Goal: Contribute content: Contribute content

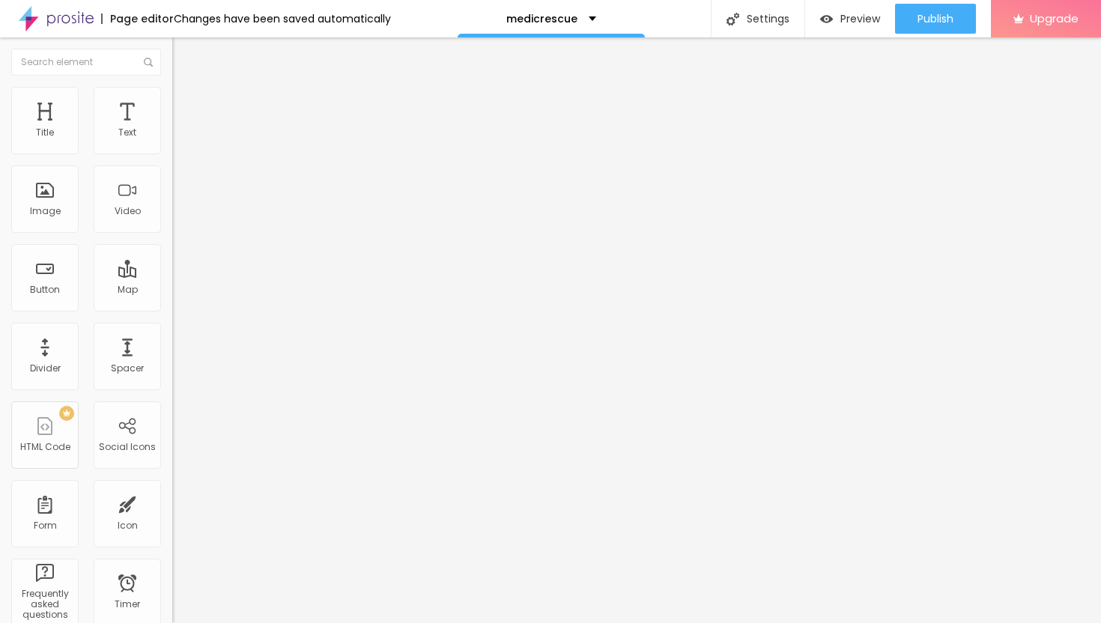
click at [172, 129] on span "Add image" at bounding box center [202, 122] width 61 height 13
click at [172, 98] on li "Style" at bounding box center [258, 94] width 172 height 15
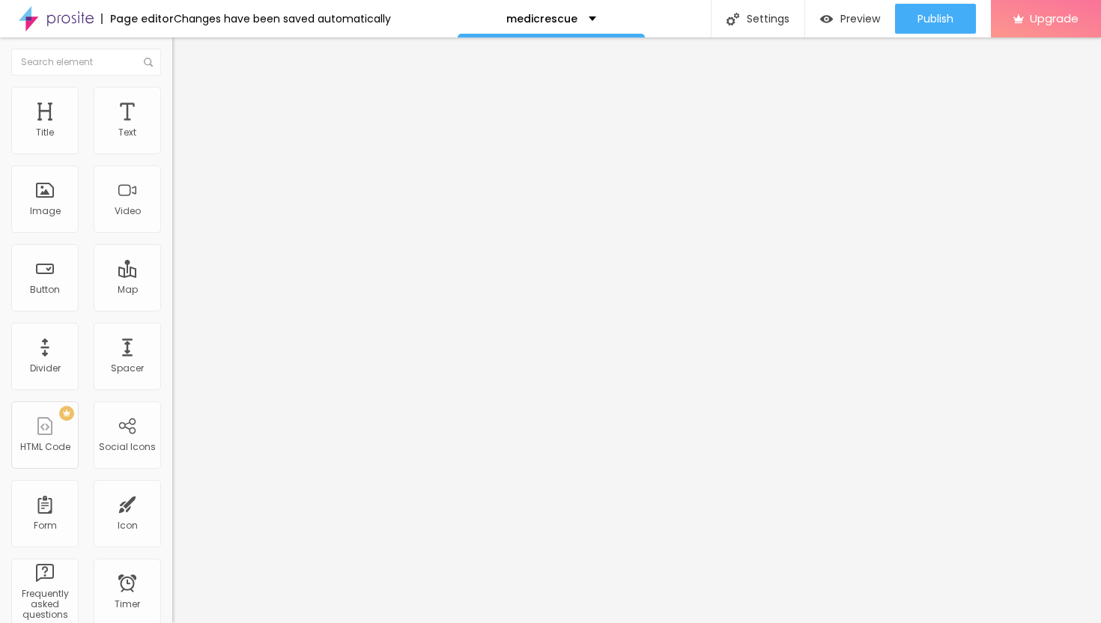
type input "40"
click at [172, 154] on input "range" at bounding box center [220, 148] width 97 height 12
type input "25"
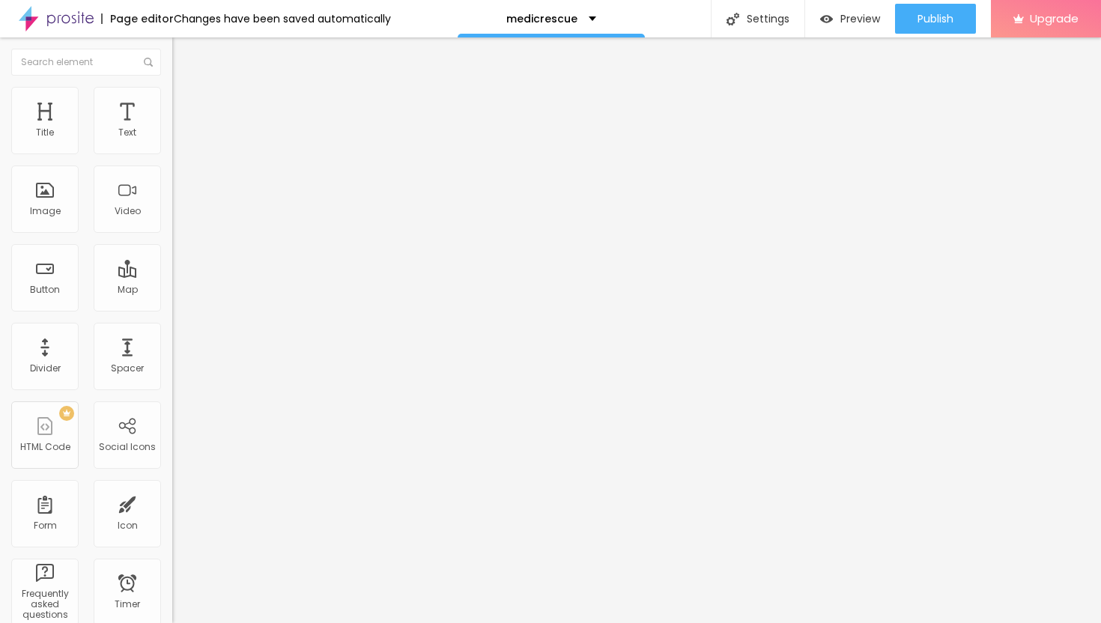
click at [172, 154] on input "range" at bounding box center [220, 148] width 97 height 12
click at [184, 55] on div "Edit Image" at bounding box center [223, 55] width 79 height 12
click at [180, 138] on icon "button" at bounding box center [183, 135] width 6 height 6
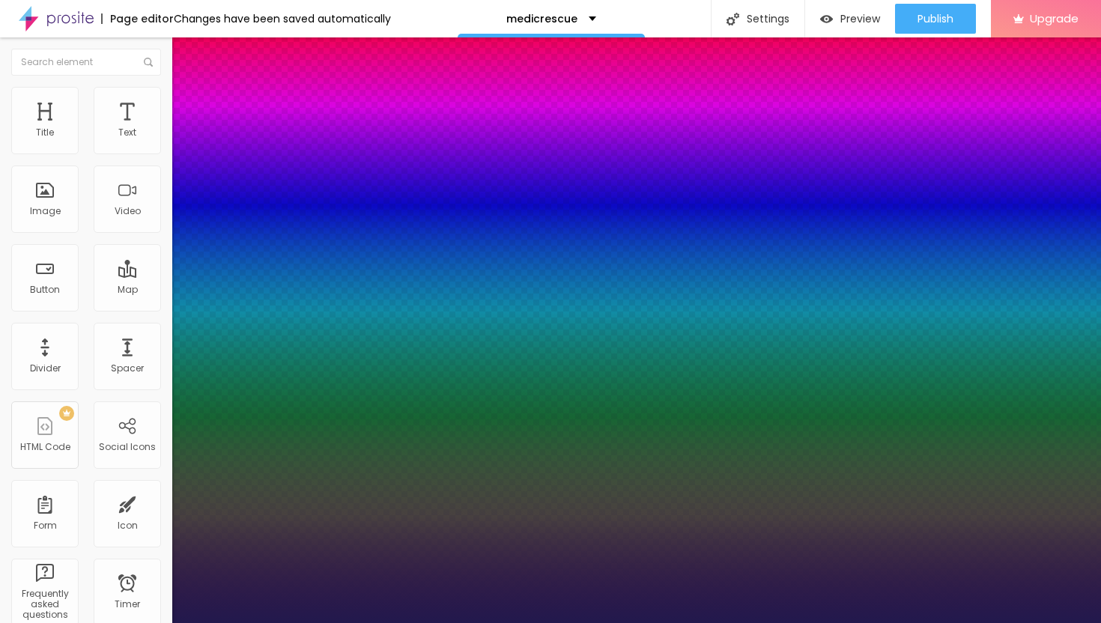
type input "1"
type input "17"
type input "1"
type input "18"
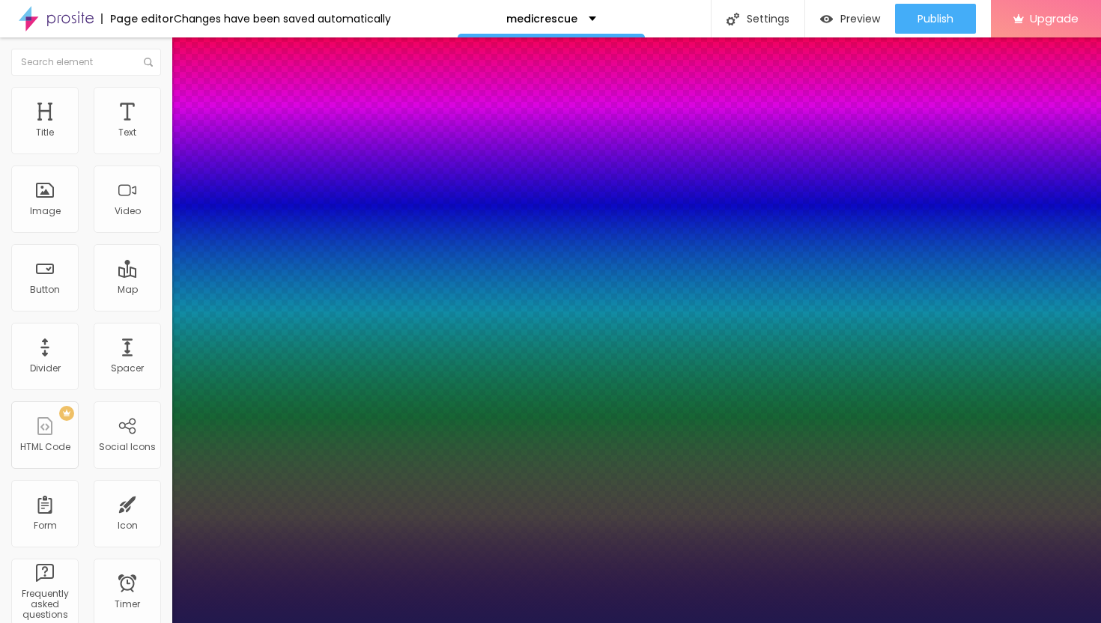
type input "18"
type input "1"
type input "19"
type input "1"
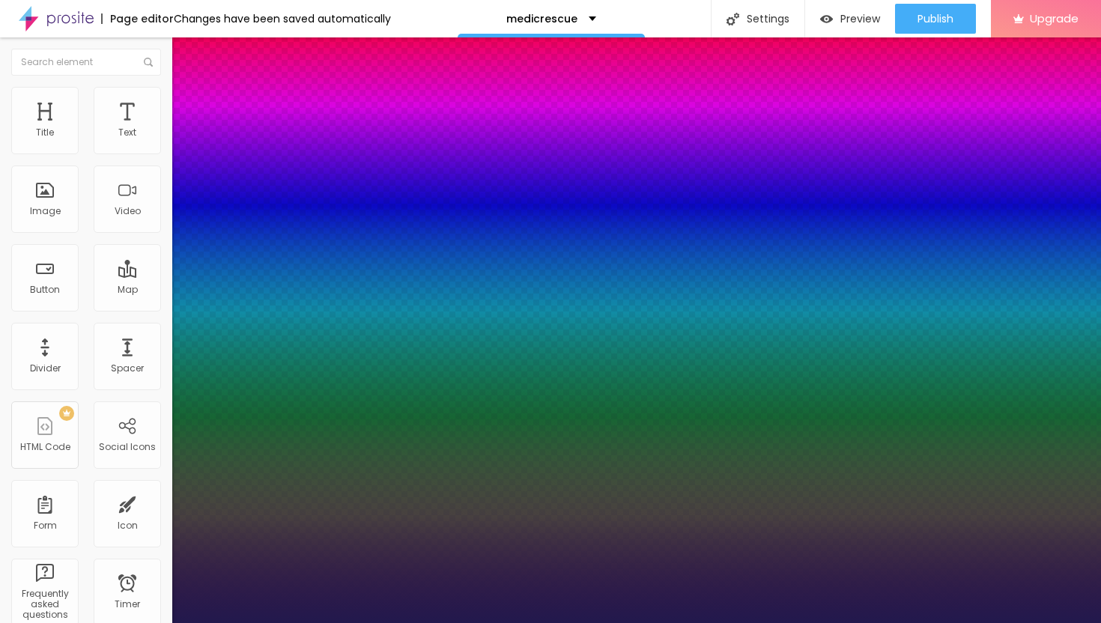
type input "20"
type input "1"
type input "21"
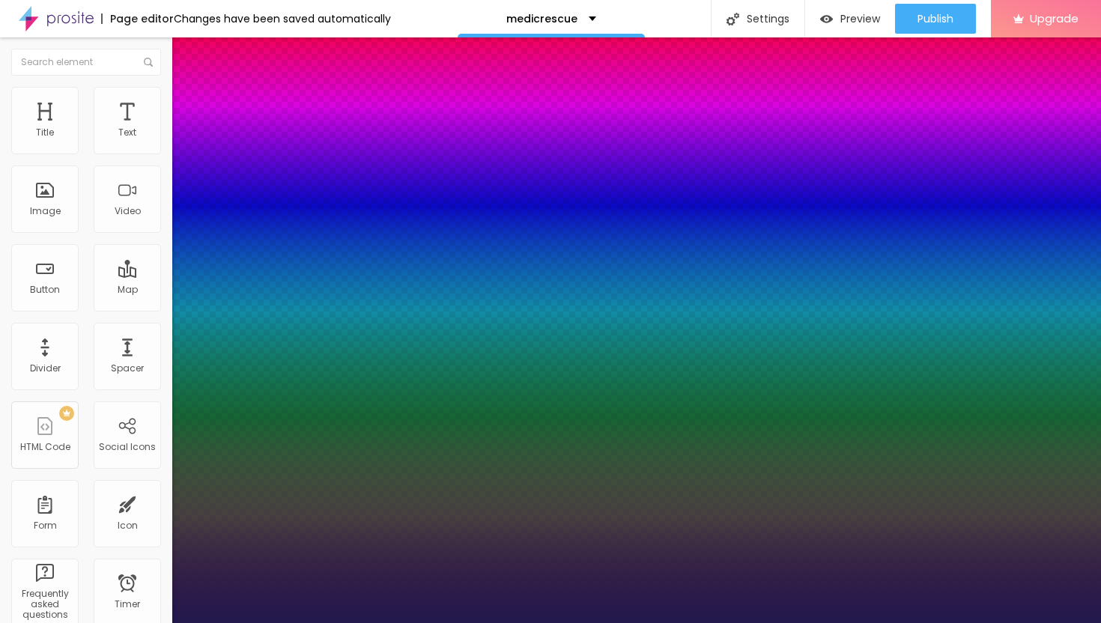
type input "1"
type input "22"
type input "1"
type input "23"
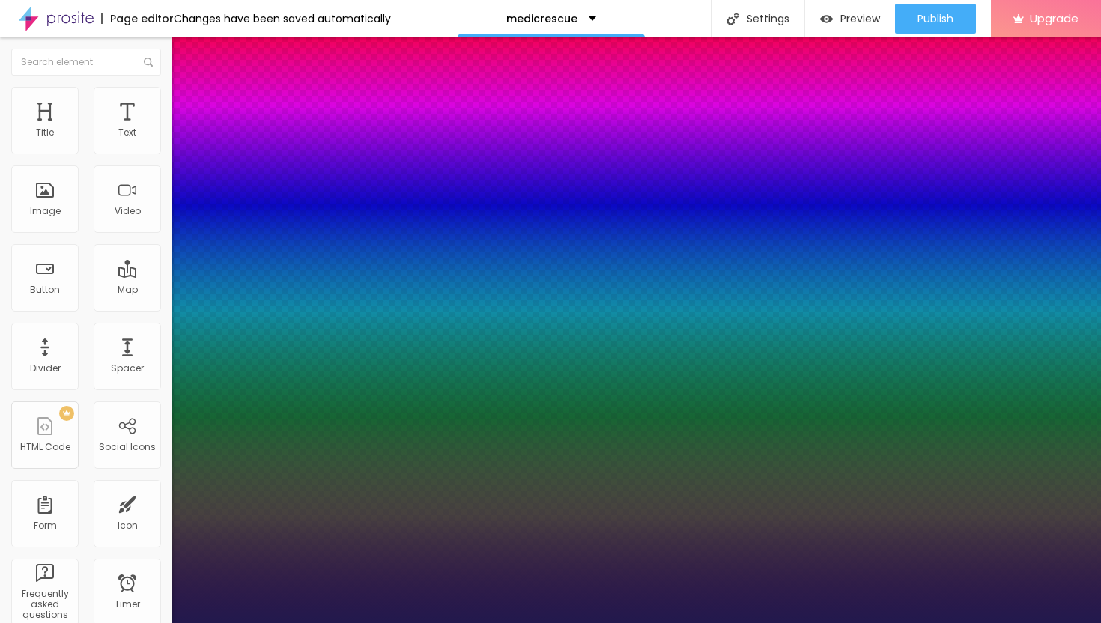
type input "23"
type input "1"
type input "24"
type input "1"
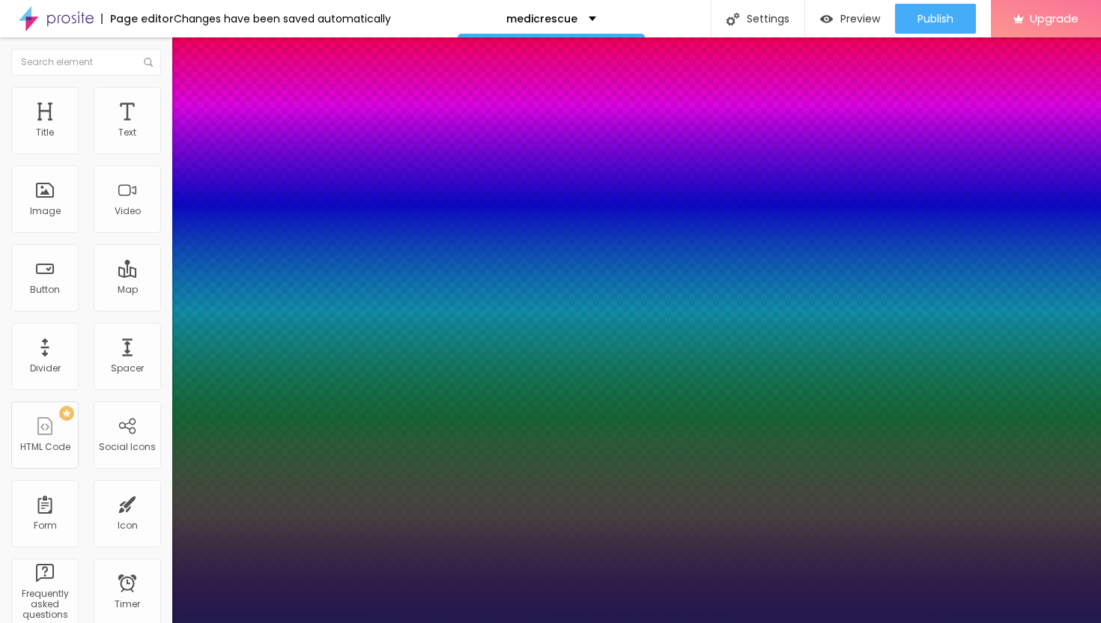
type input "25"
type input "1"
type input "26"
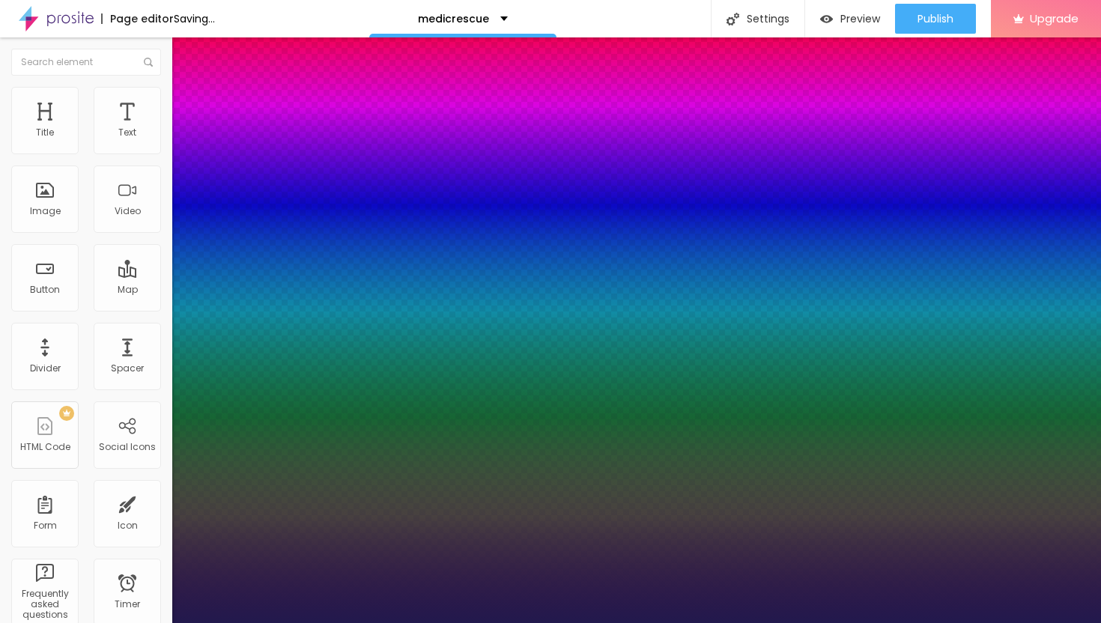
type input "1"
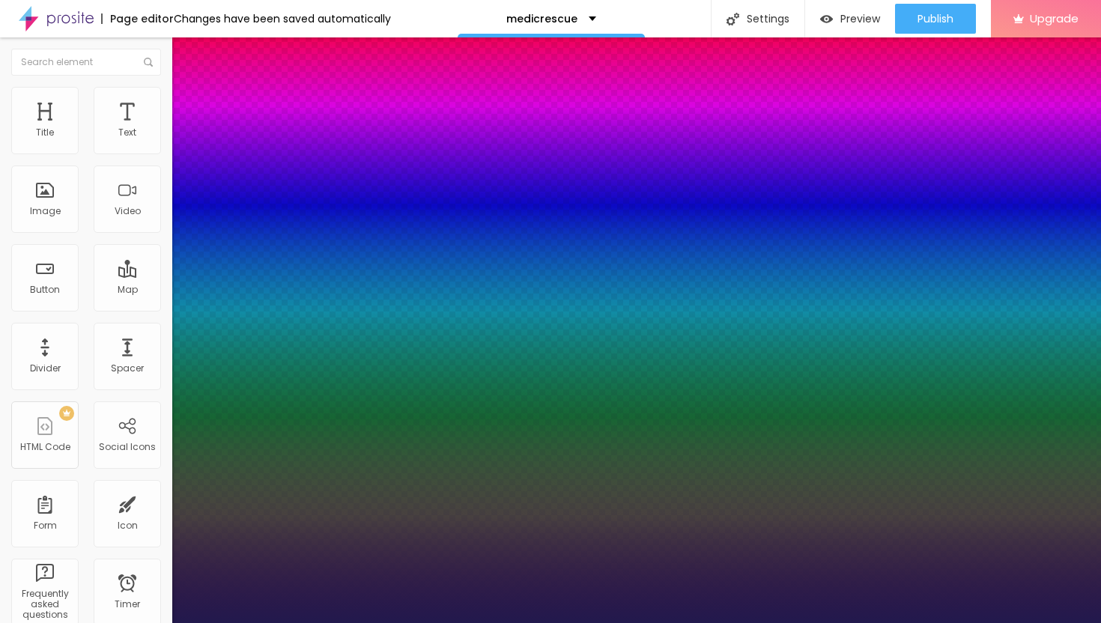
type input "27"
type input "1"
drag, startPoint x: 202, startPoint y: 253, endPoint x: 214, endPoint y: 255, distance: 12.1
type input "27"
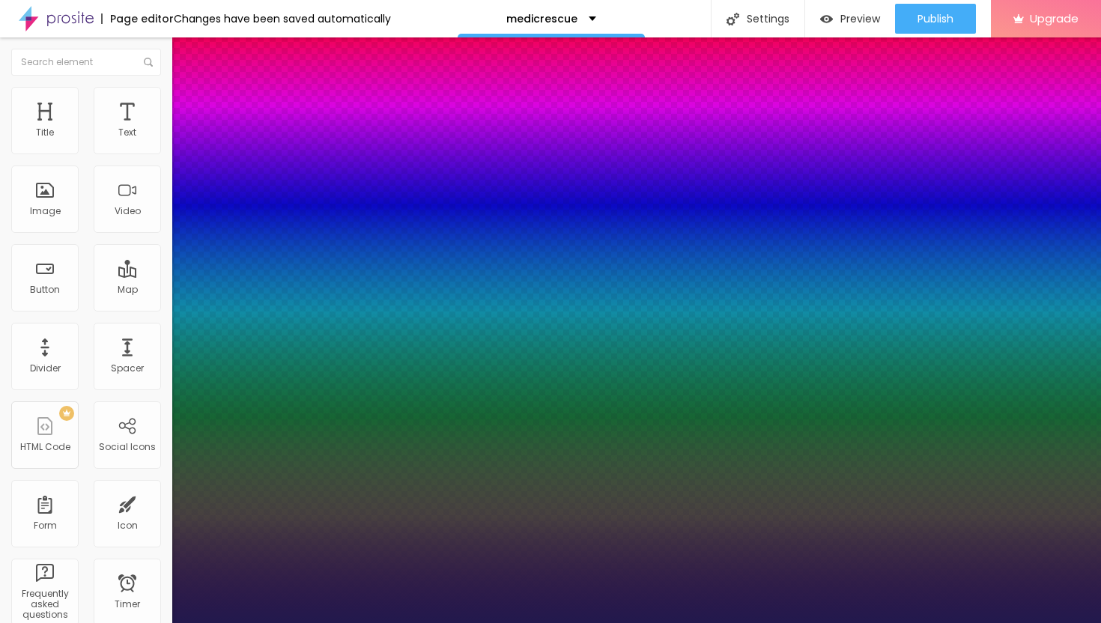
click at [568, 623] on div at bounding box center [550, 623] width 1101 height 0
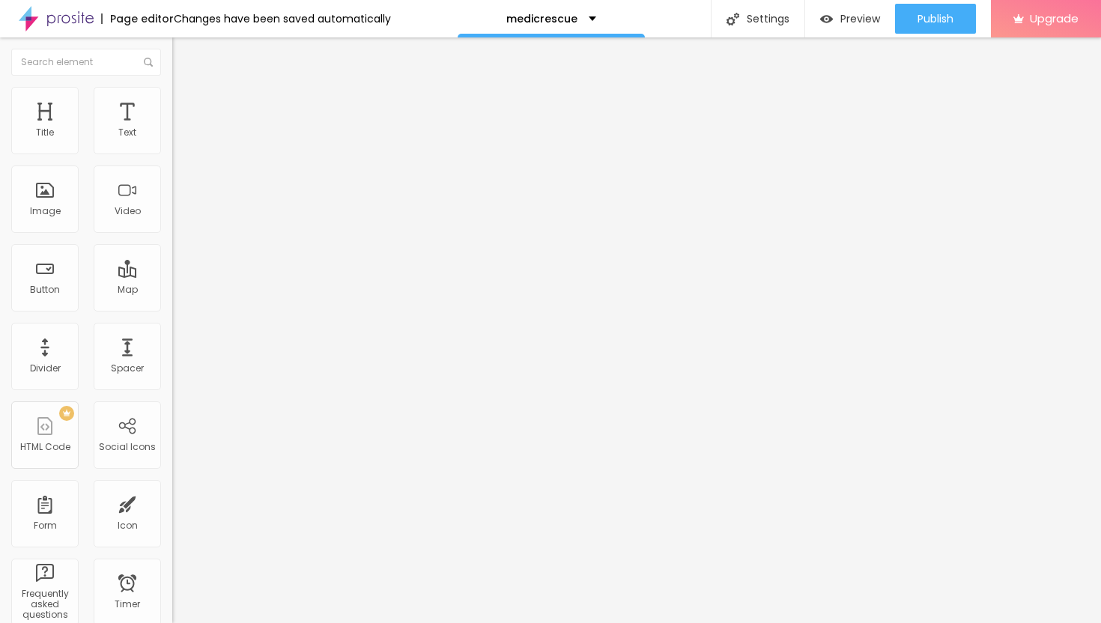
click at [184, 54] on div "Edit Text" at bounding box center [218, 55] width 68 height 12
drag, startPoint x: 84, startPoint y: 163, endPoint x: 1, endPoint y: 158, distance: 83.3
click at [172, 158] on div "Text Click me Align Size Default Small Default Big Link URL https:// Open in ne…" at bounding box center [258, 226] width 172 height 218
paste input "→ VIEW DOCUMENT HERE"
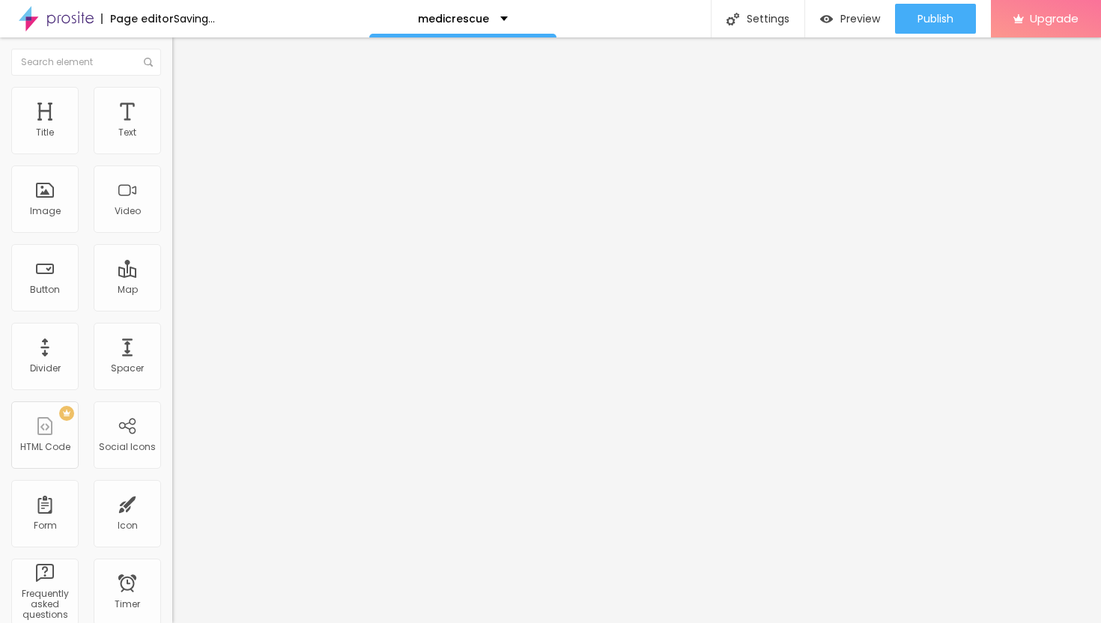
type input "→ VIEW DOCUMENT HERE"
click at [172, 307] on input "https://" at bounding box center [262, 301] width 180 height 15
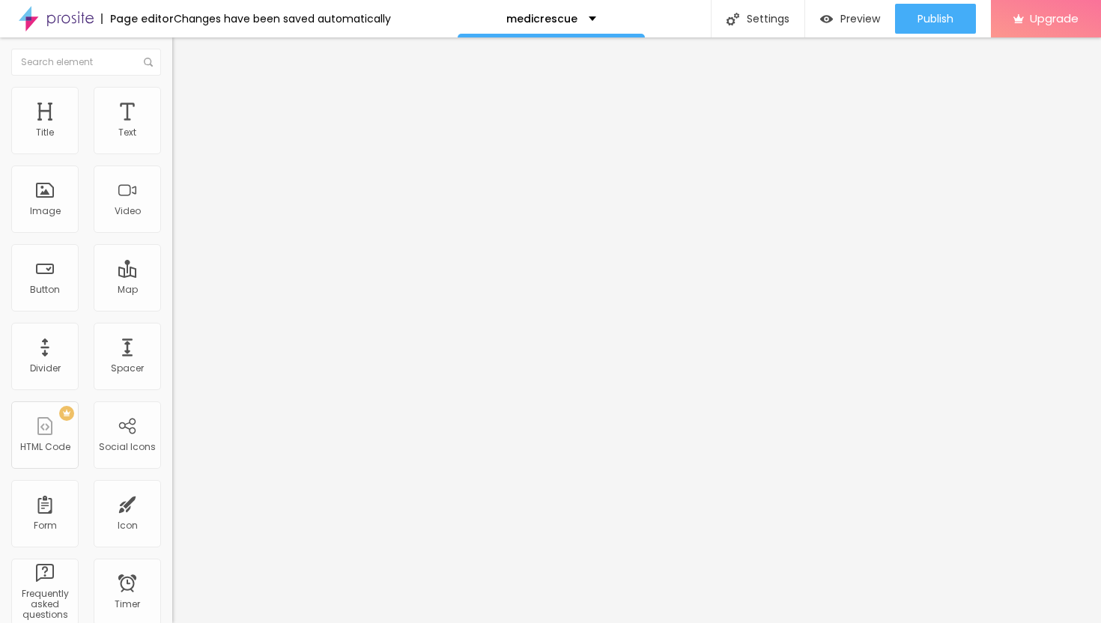
paste input "[URL][DOMAIN_NAME]"
type input "[URL][DOMAIN_NAME]"
click at [172, 327] on div at bounding box center [258, 327] width 172 height 0
click at [186, 106] on span "Advanced" at bounding box center [210, 112] width 49 height 13
type input "8"
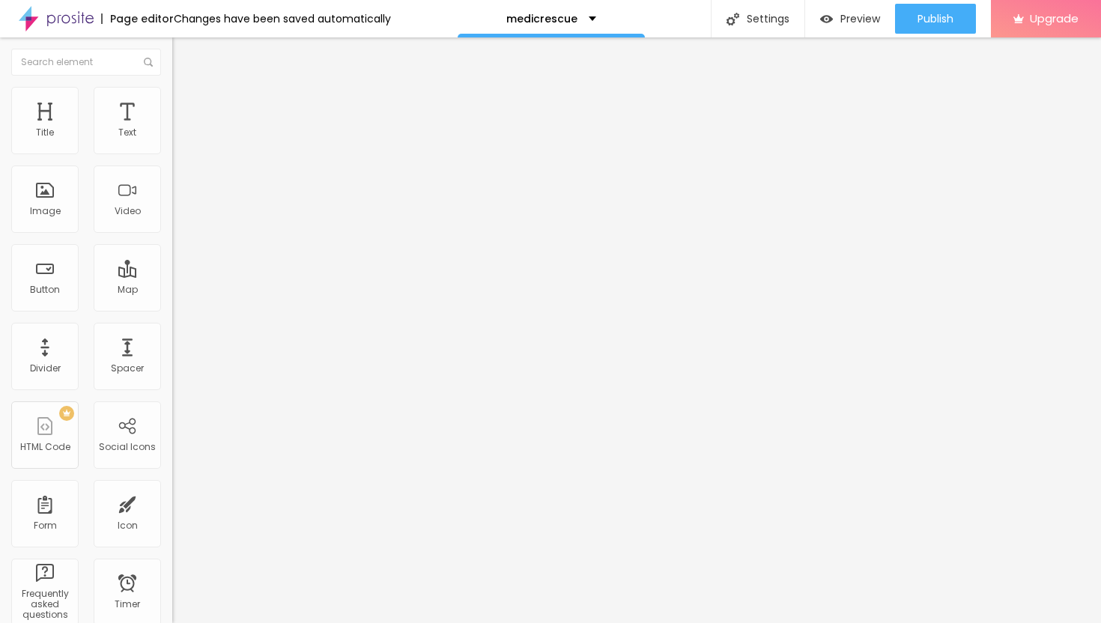
type input "8"
type input "9"
type input "10"
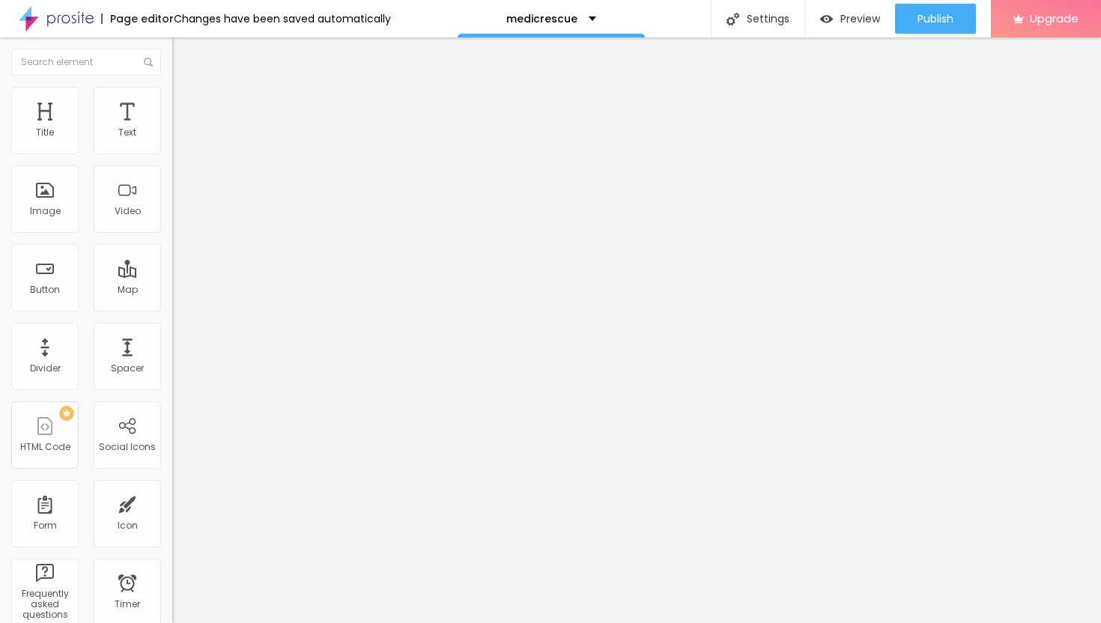
type input "11"
type input "12"
type input "13"
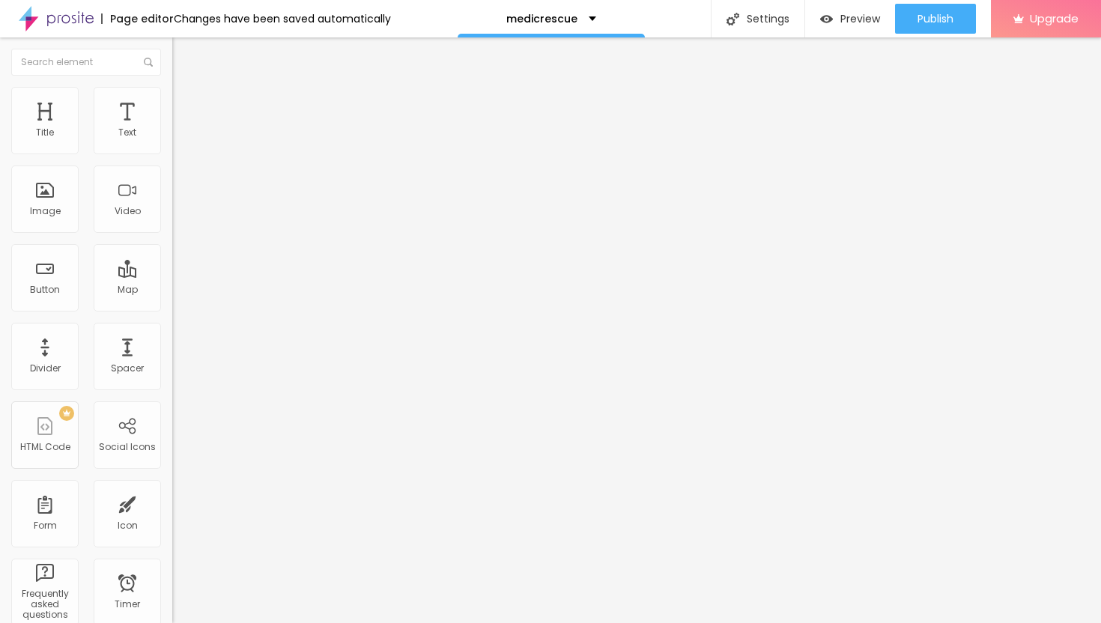
type input "13"
type input "14"
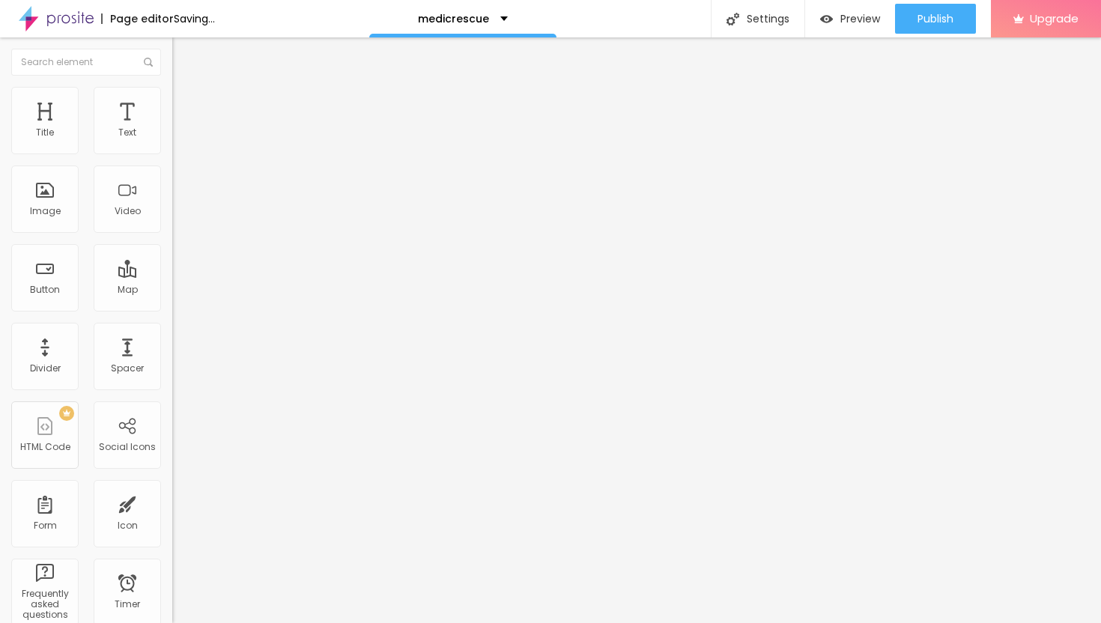
type input "15"
type input "16"
type input "17"
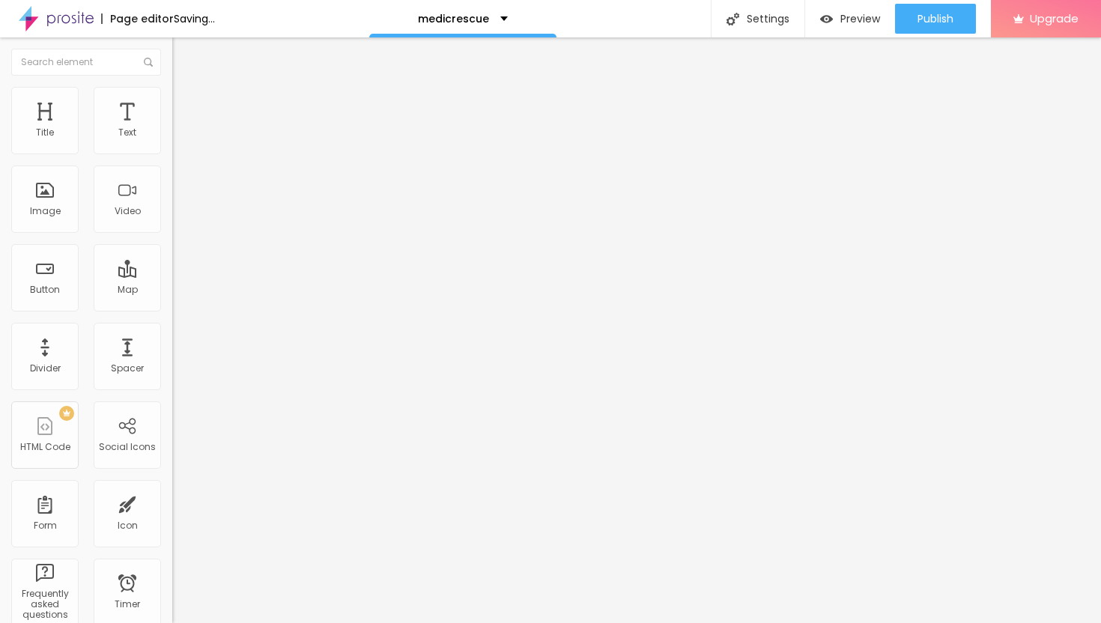
type input "17"
type input "18"
type input "19"
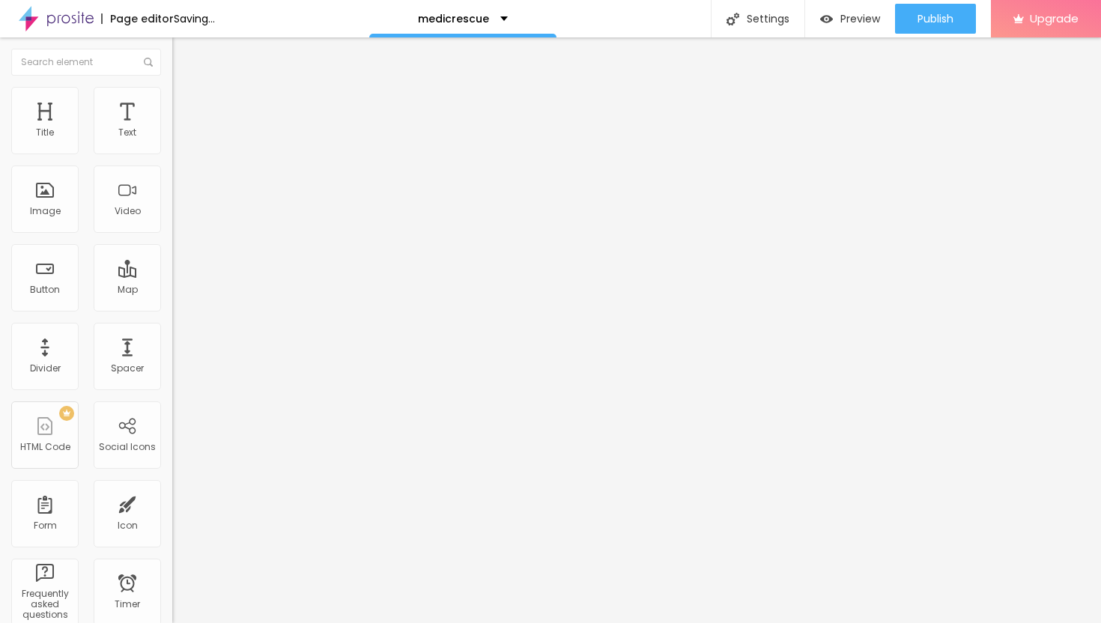
type input "20"
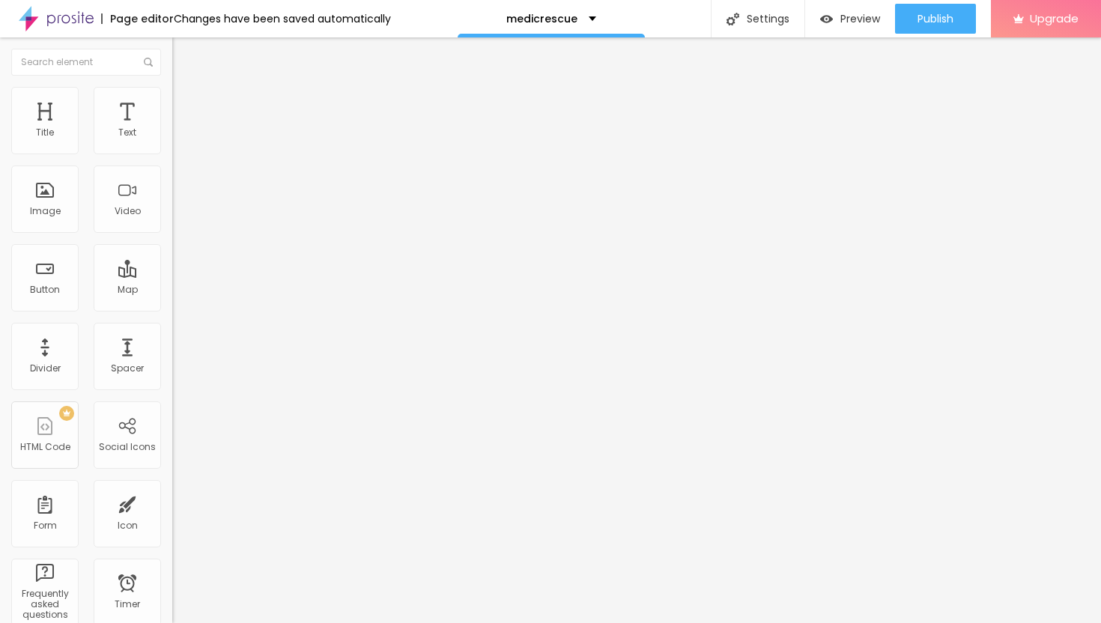
drag, startPoint x: 43, startPoint y: 147, endPoint x: 53, endPoint y: 150, distance: 10.9
type input "20"
click at [172, 291] on input "range" at bounding box center [220, 297] width 97 height 12
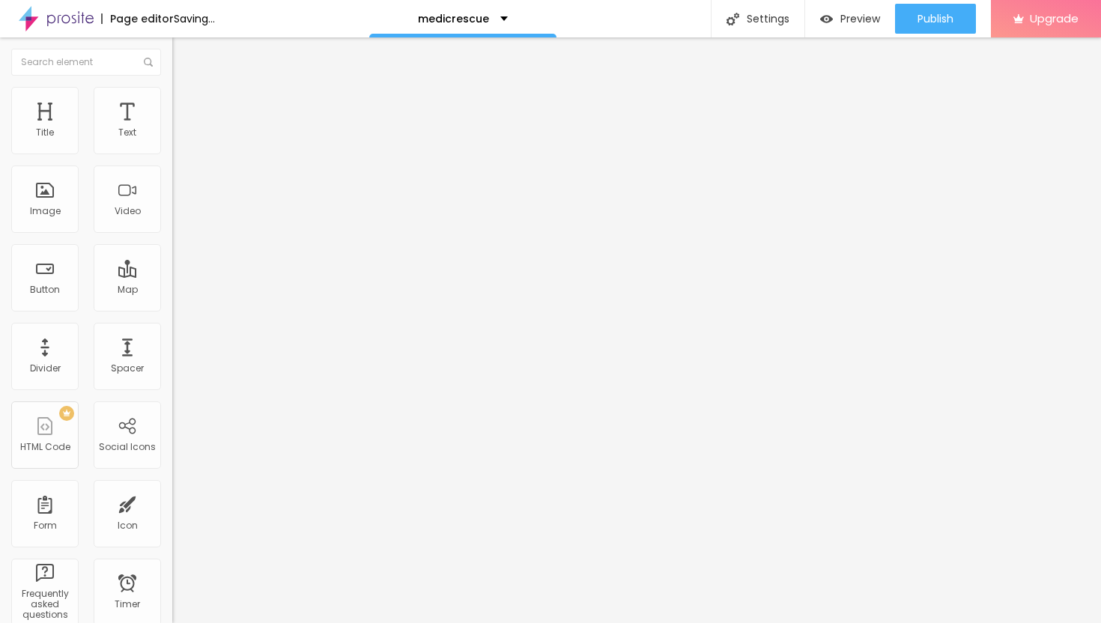
type input "7"
type input "8"
type input "7"
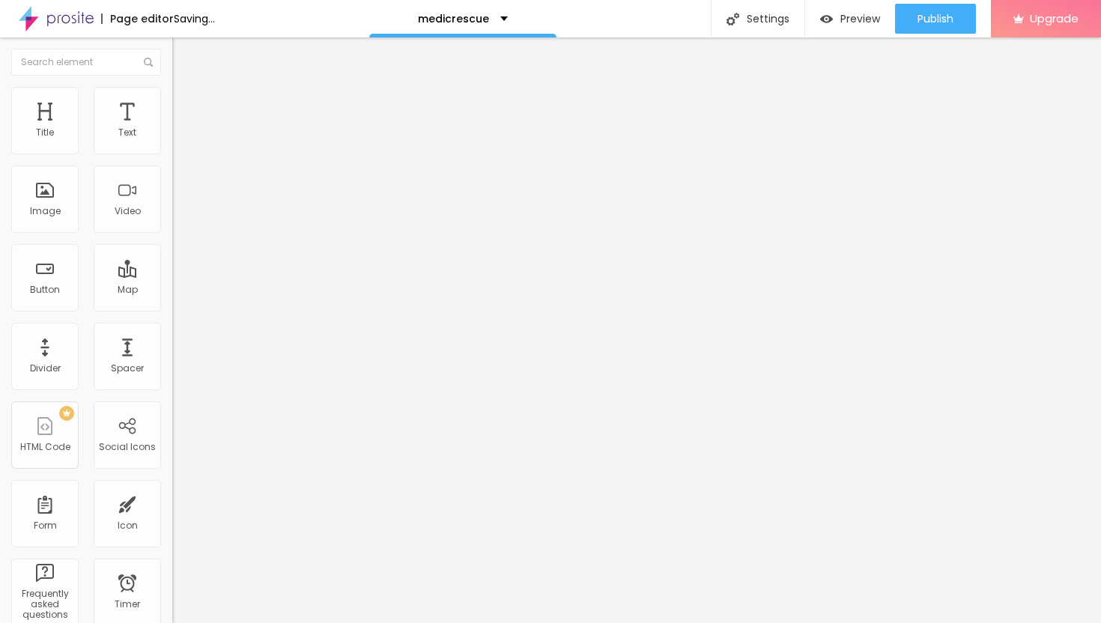
type input "7"
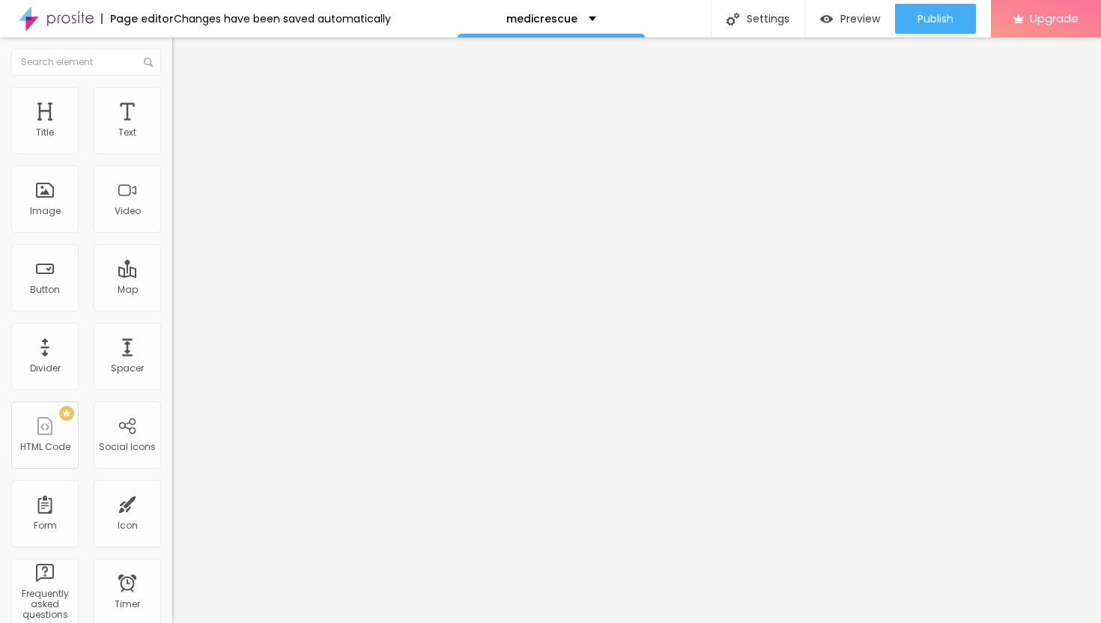
type input "6"
click at [172, 503] on input "range" at bounding box center [220, 509] width 97 height 12
type input "21"
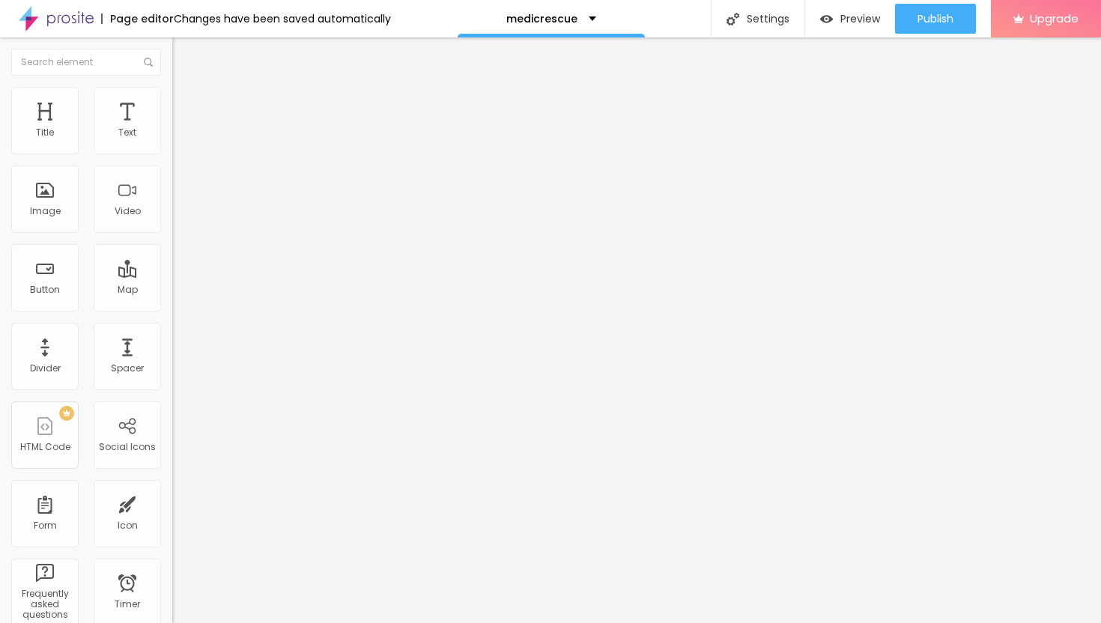
type input "21"
type input "22"
click at [172, 291] on input "range" at bounding box center [220, 297] width 97 height 12
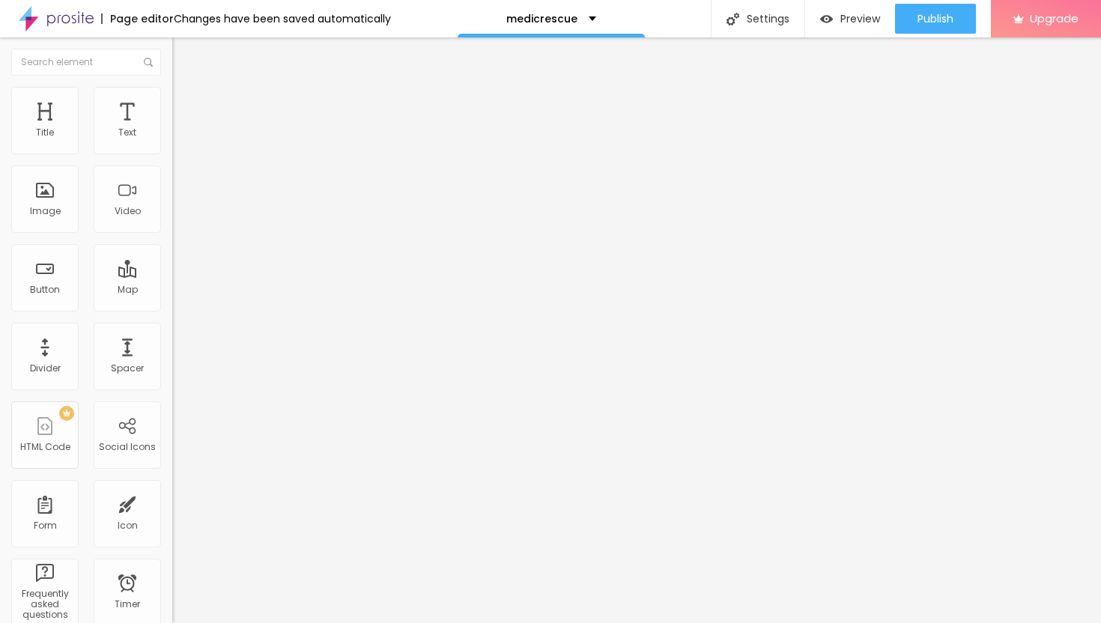
click at [172, 102] on li "Advanced" at bounding box center [258, 109] width 172 height 15
type input "13"
type input "15"
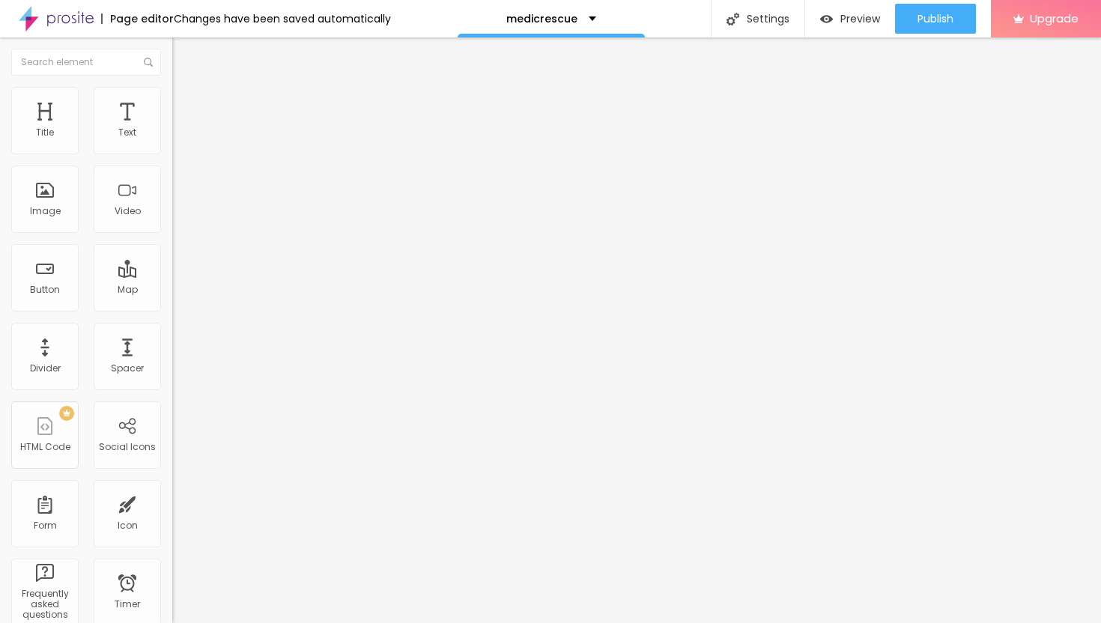
type input "16"
type input "17"
type input "18"
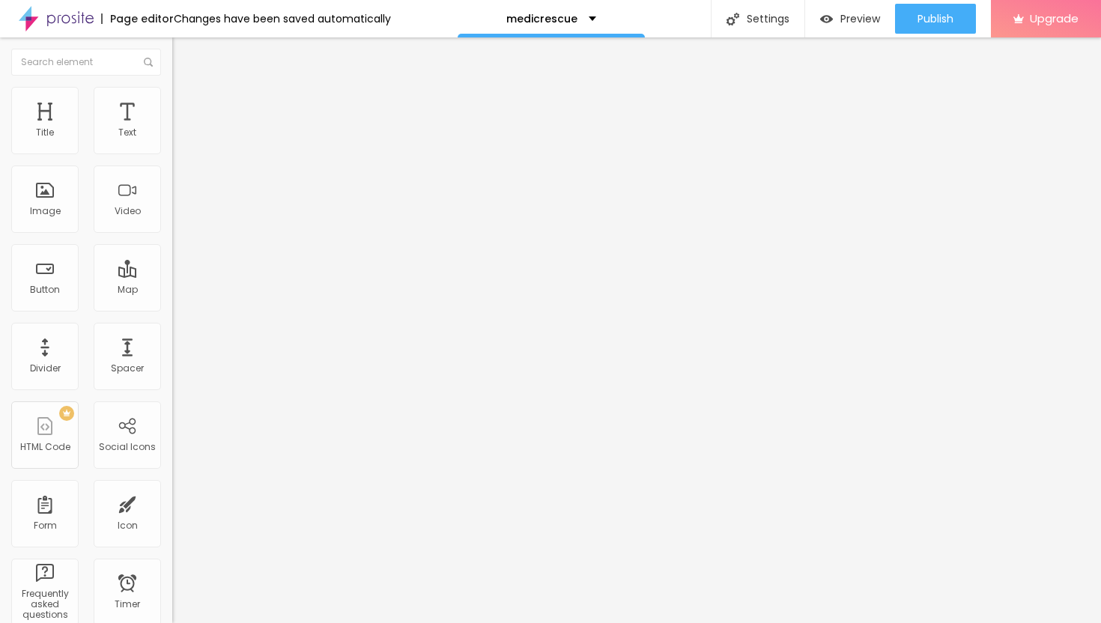
type input "18"
type input "19"
type input "20"
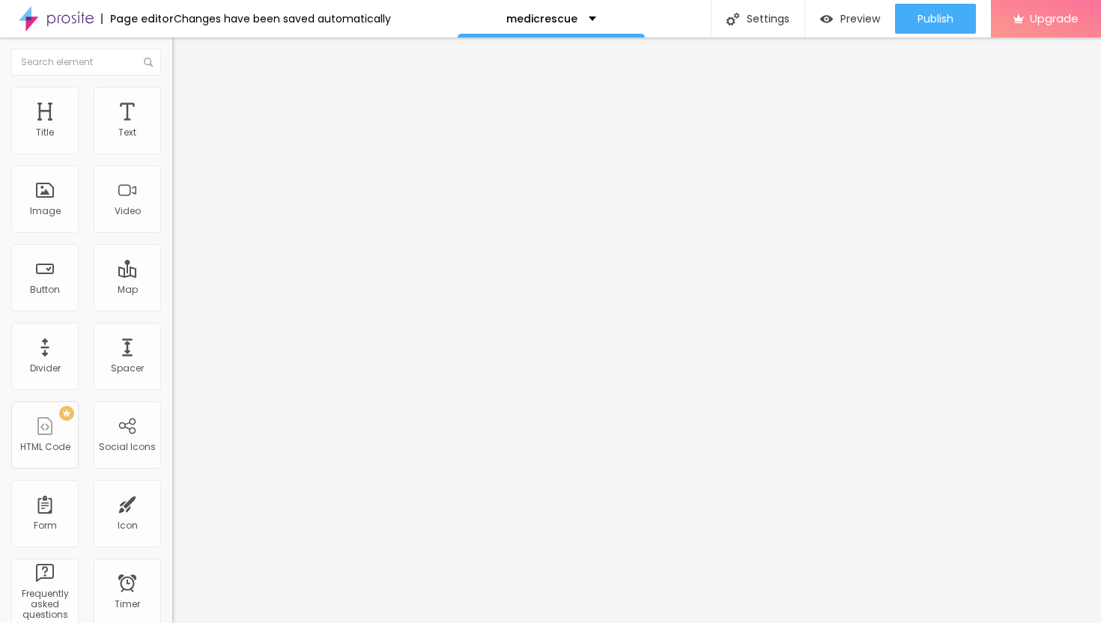
type input "21"
type input "22"
type input "23"
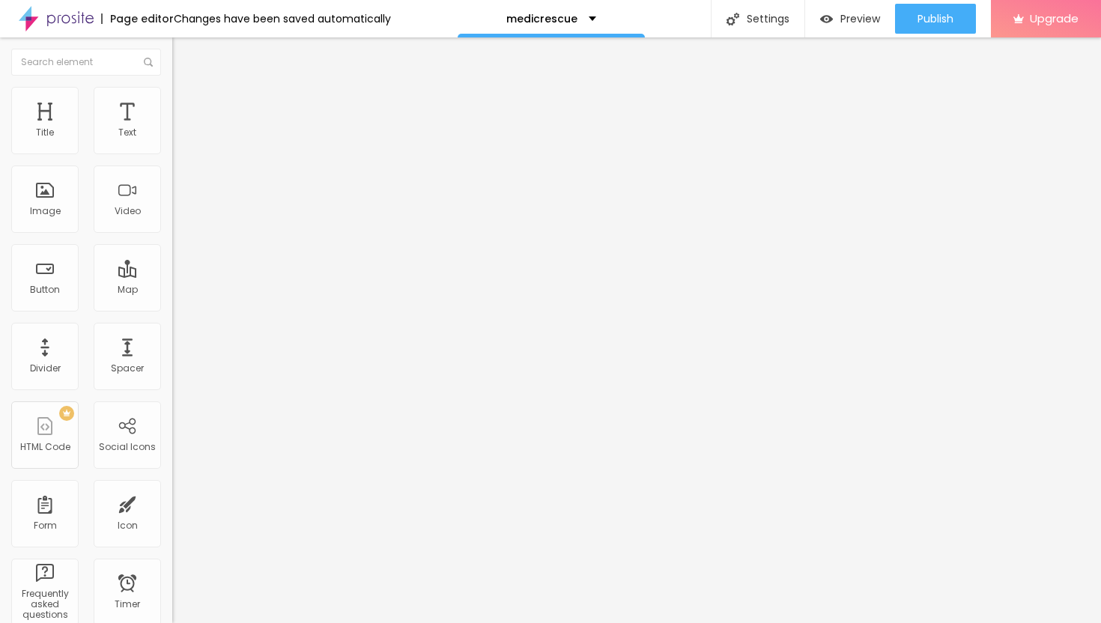
type input "23"
type input "24"
type input "25"
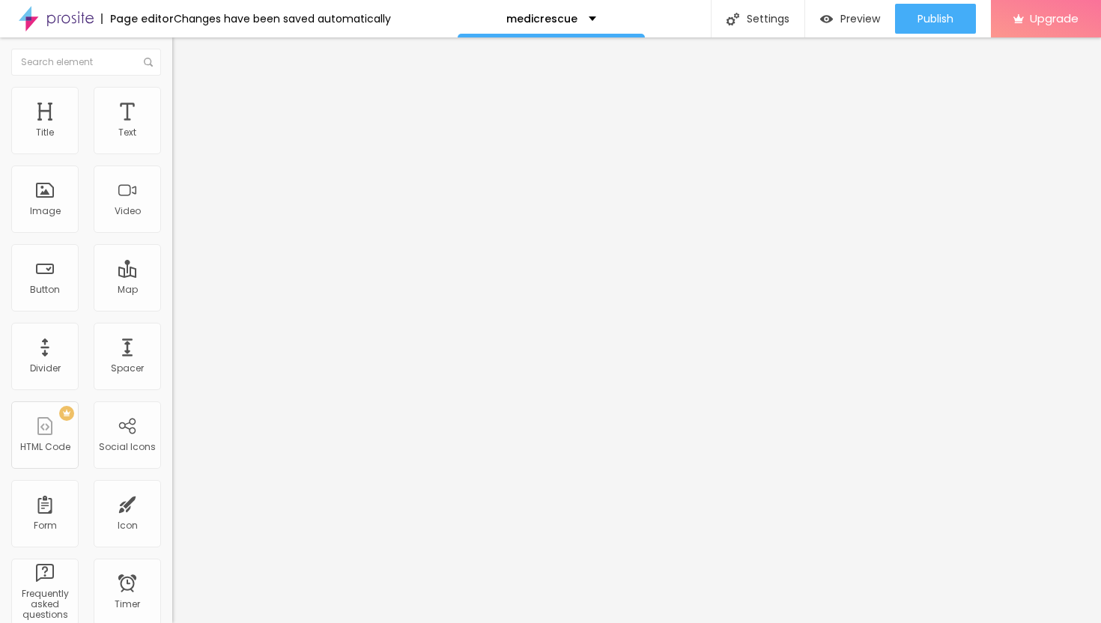
type input "26"
drag, startPoint x: 46, startPoint y: 145, endPoint x: 58, endPoint y: 148, distance: 12.2
type input "26"
click at [172, 291] on input "range" at bounding box center [220, 297] width 97 height 12
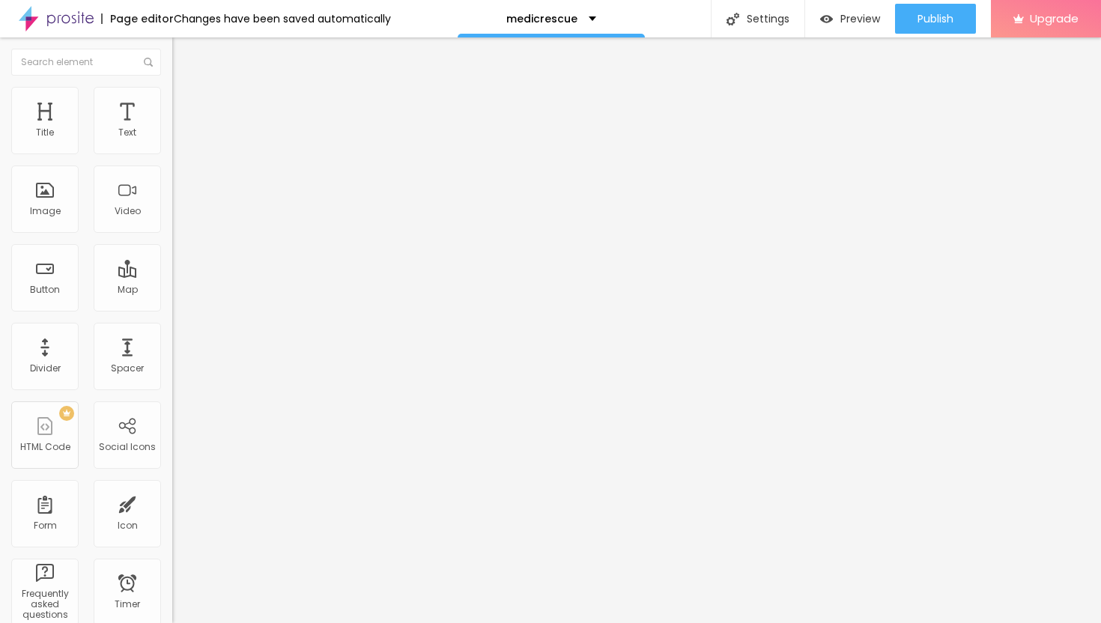
type input "4"
type input "5"
type input "6"
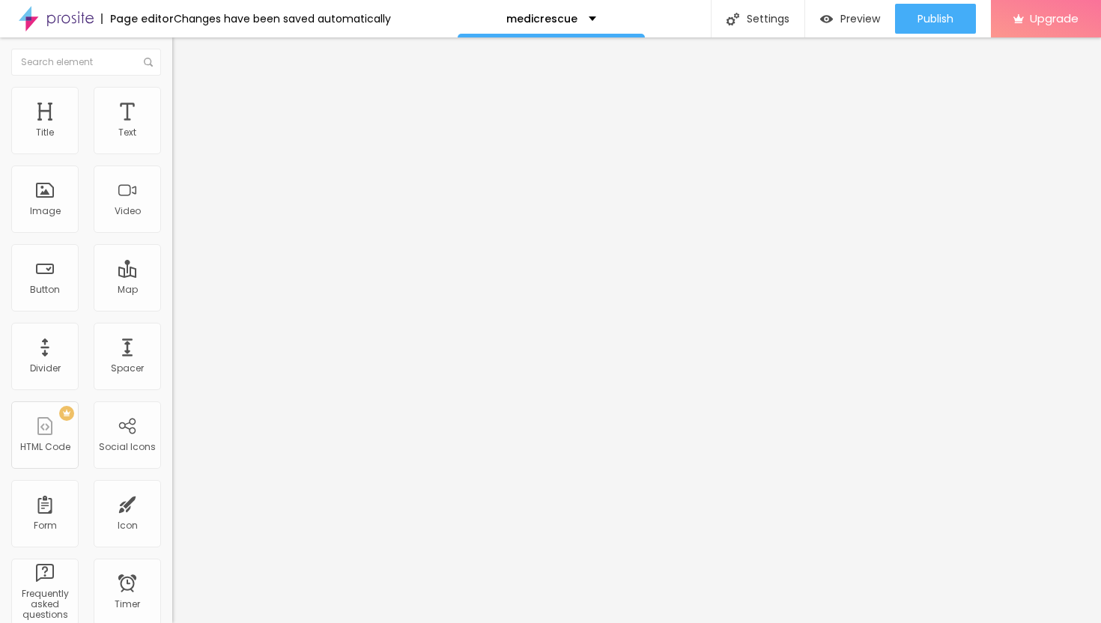
type input "6"
type input "7"
type input "8"
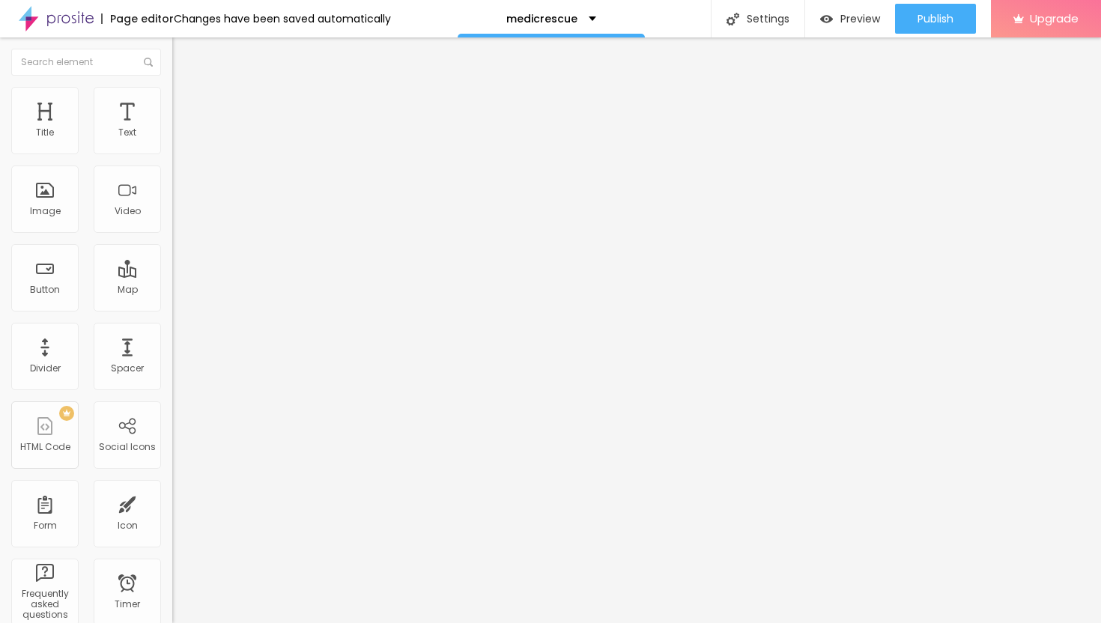
type input "9"
type input "10"
type input "11"
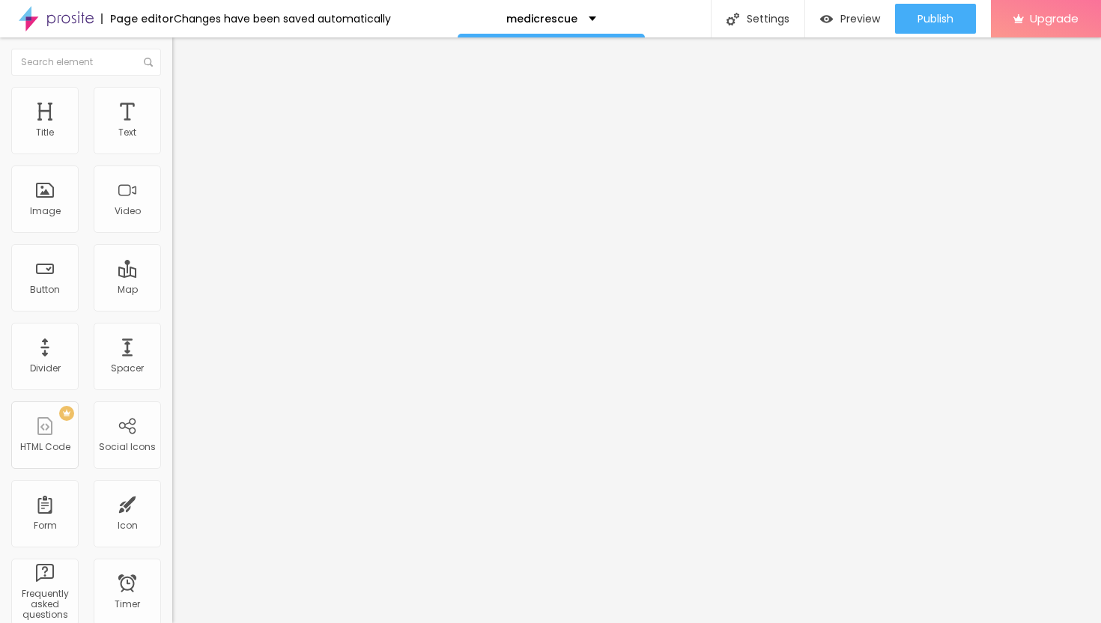
type input "11"
type input "12"
type input "13"
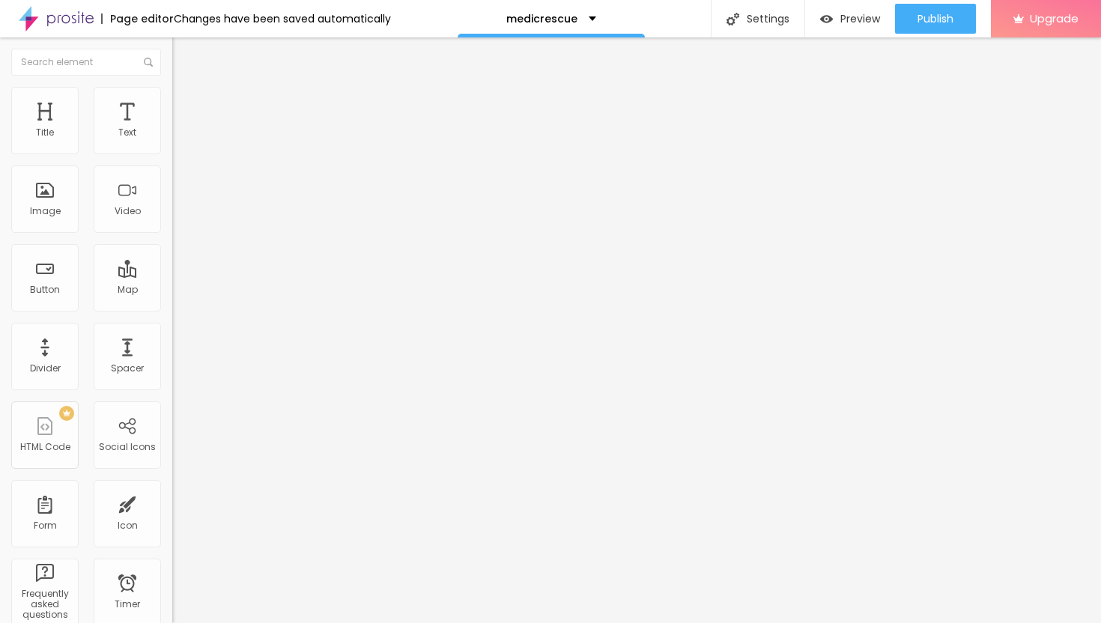
drag, startPoint x: 39, startPoint y: 175, endPoint x: 47, endPoint y: 178, distance: 8.5
type input "13"
click at [172, 503] on input "range" at bounding box center [220, 509] width 97 height 12
type input "23"
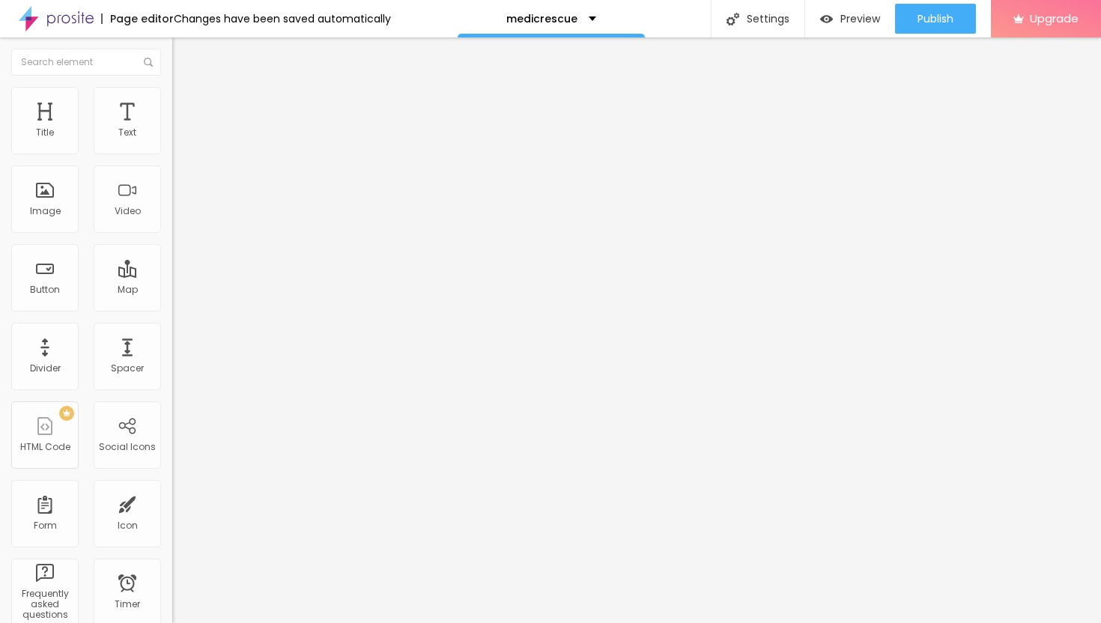
type input "24"
type input "25"
type input "26"
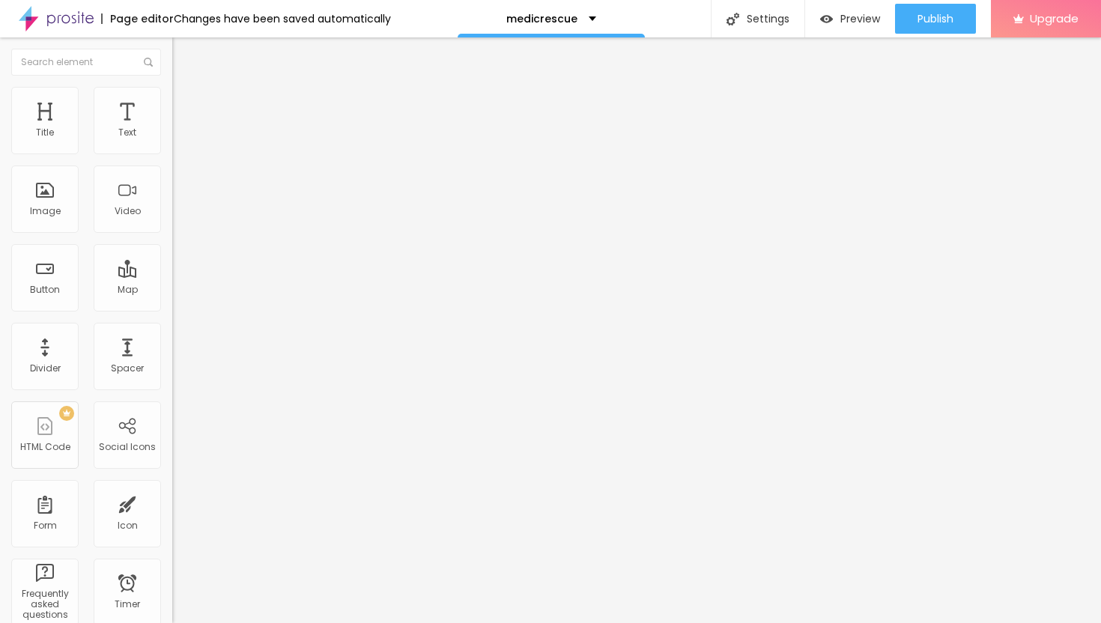
type input "26"
type input "27"
type input "28"
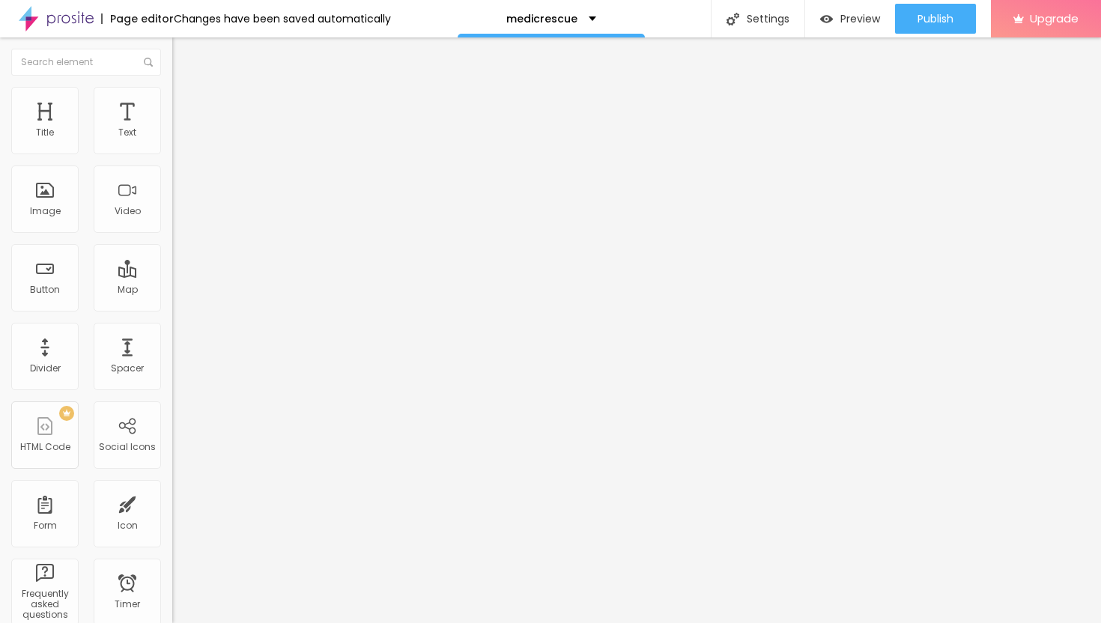
type input "29"
type input "30"
type input "31"
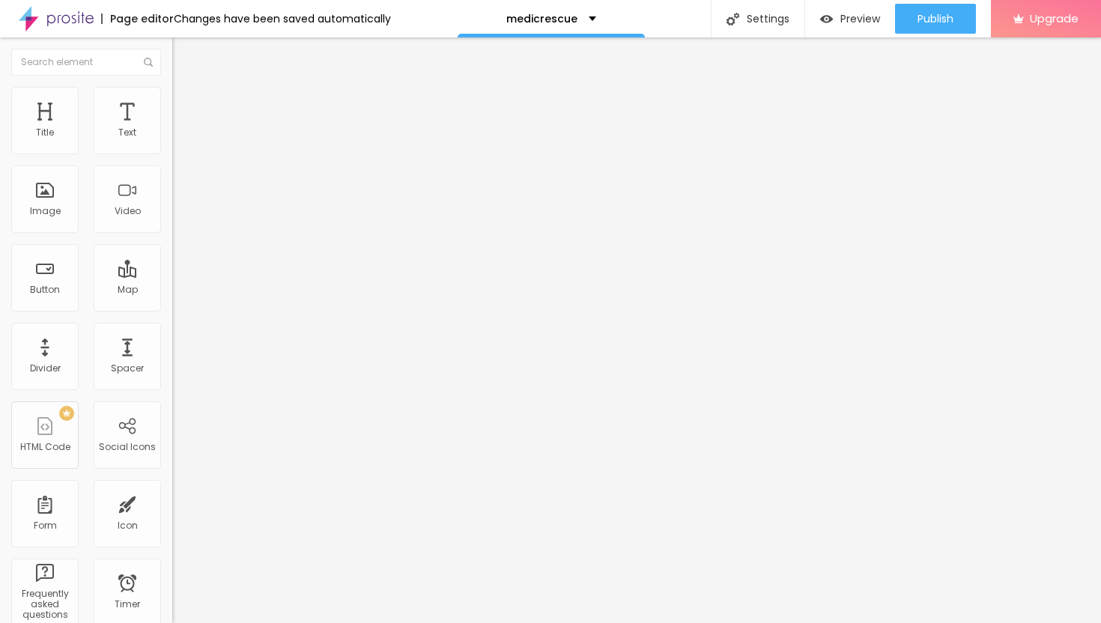
type input "31"
type input "32"
type input "33"
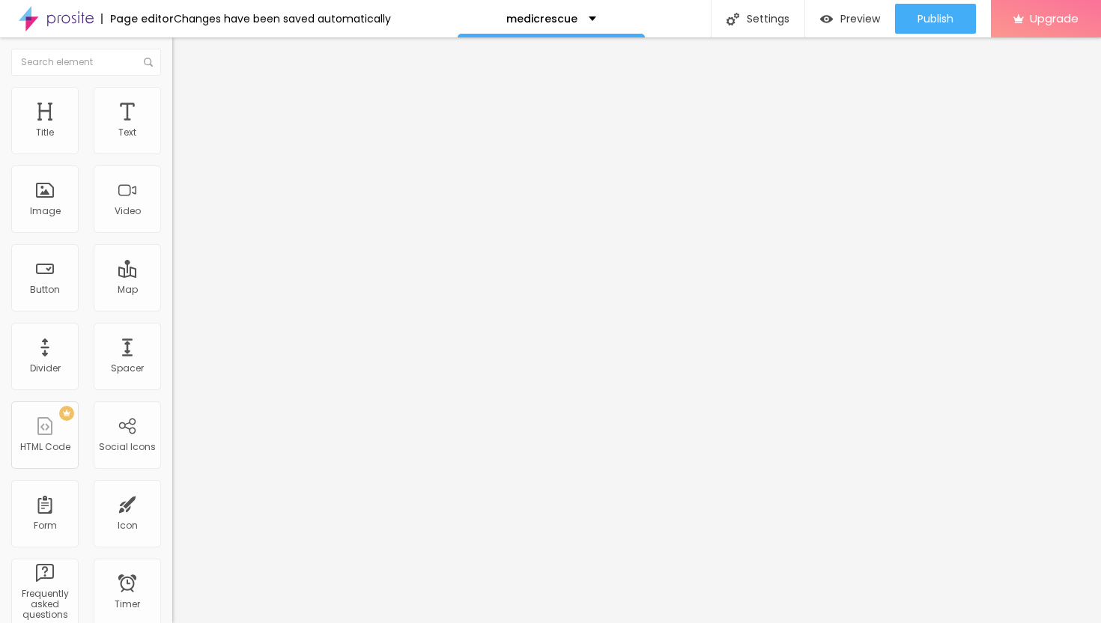
drag, startPoint x: 55, startPoint y: 147, endPoint x: 65, endPoint y: 153, distance: 11.4
click at [172, 291] on input "range" at bounding box center [220, 297] width 97 height 12
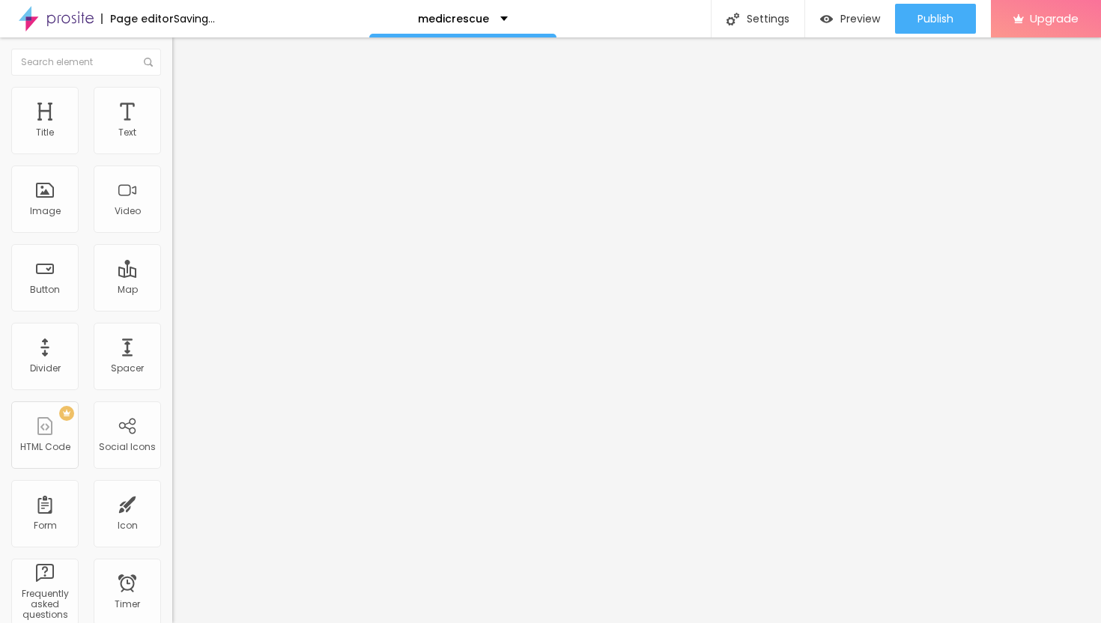
type input "36"
type input "37"
type input "39"
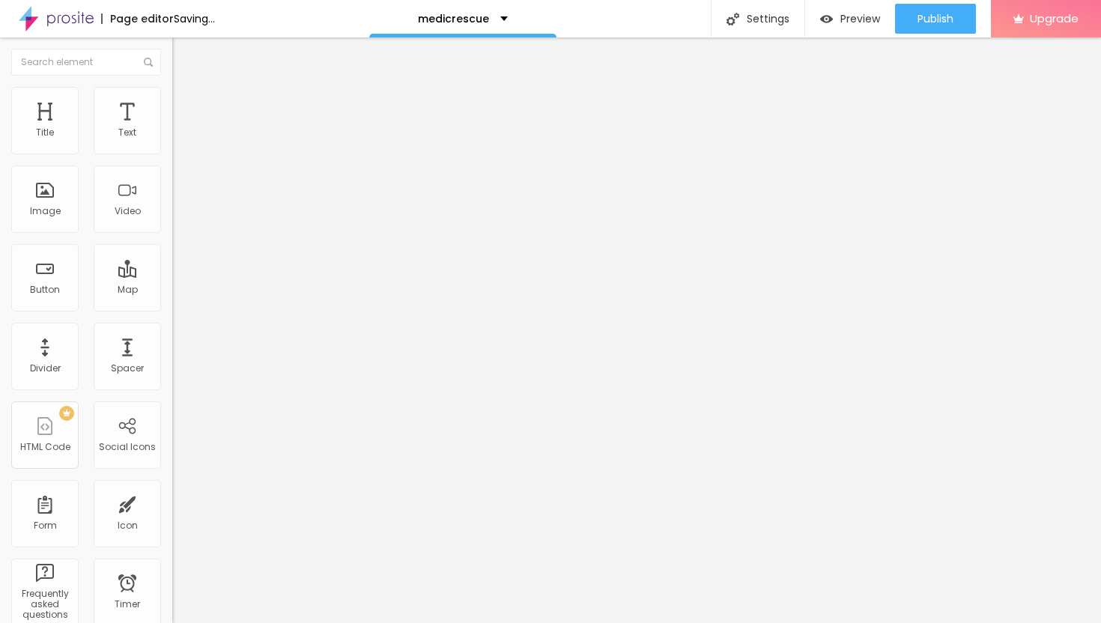
type input "39"
type input "40"
type input "42"
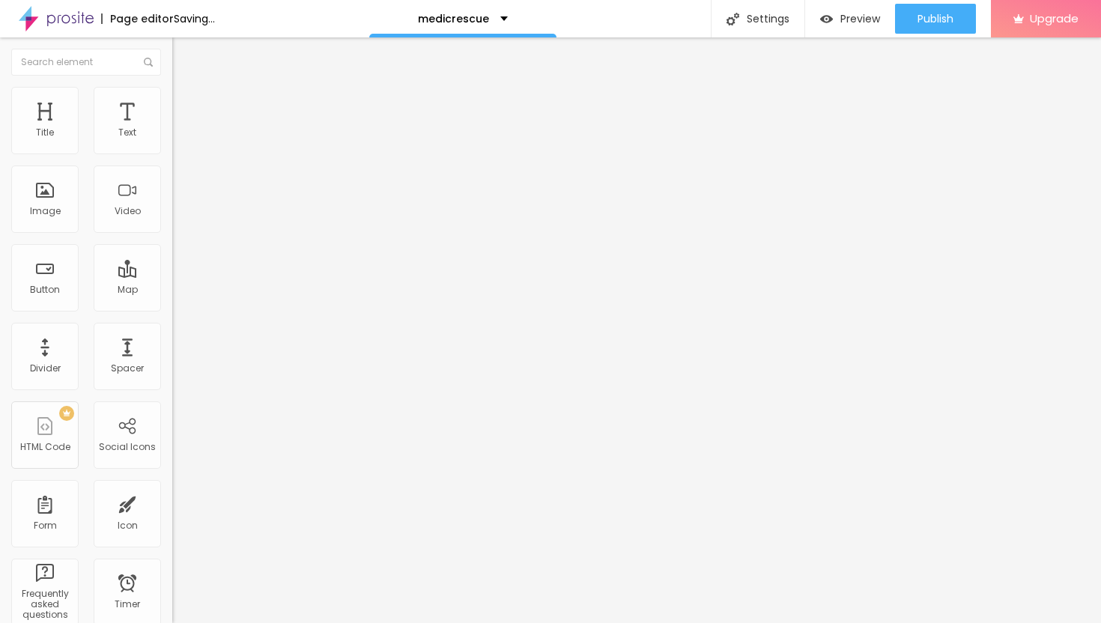
type input "43"
type input "44"
type input "45"
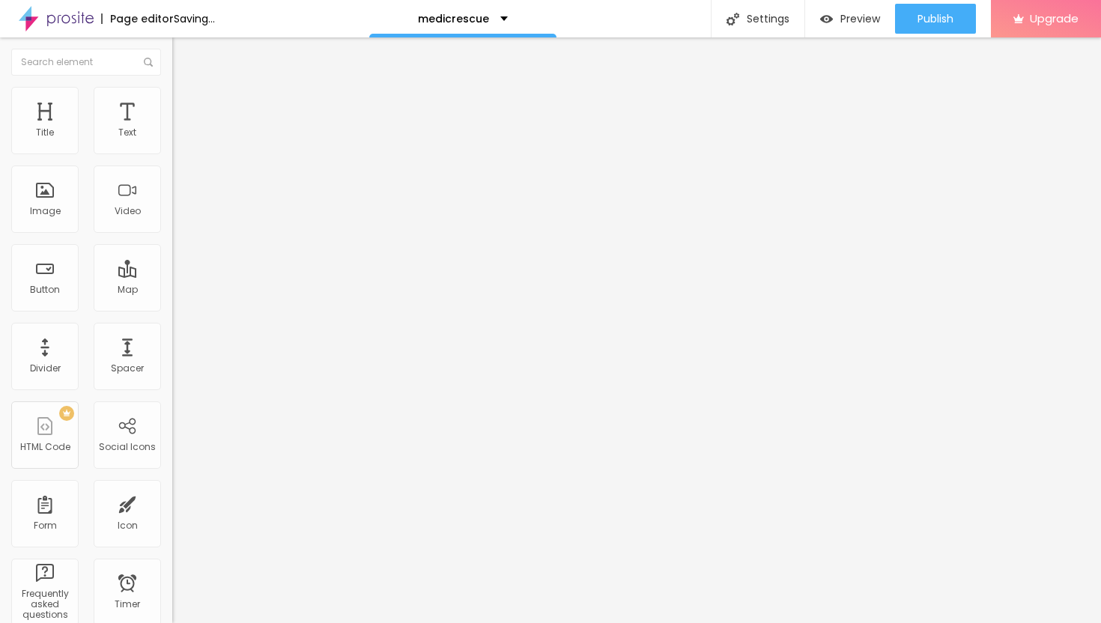
type input "45"
type input "46"
type input "47"
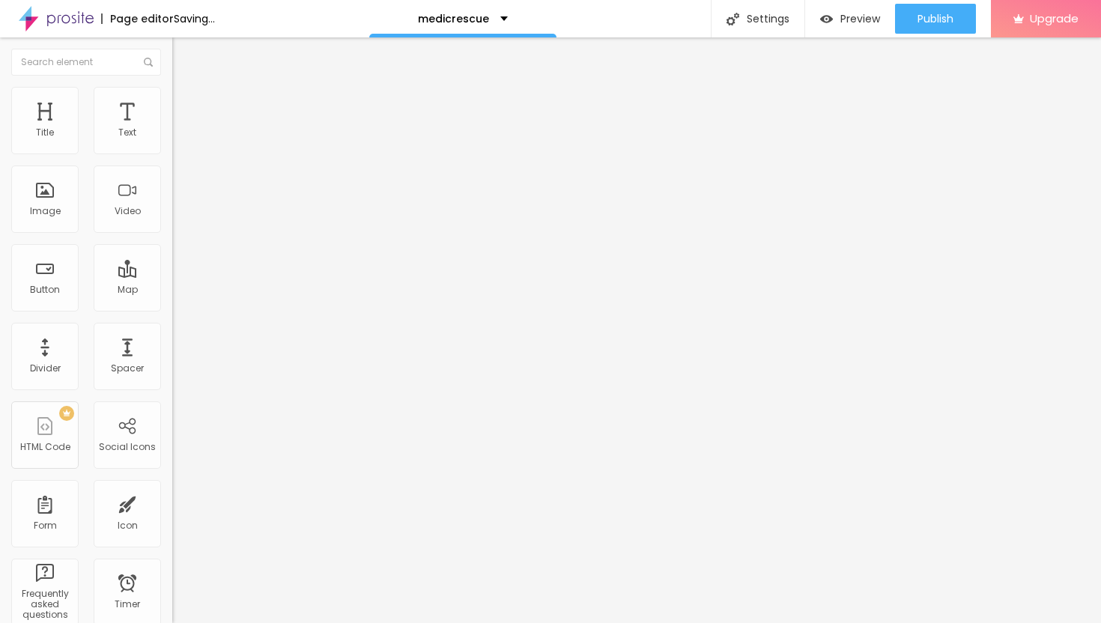
type input "48"
type input "47"
type input "46"
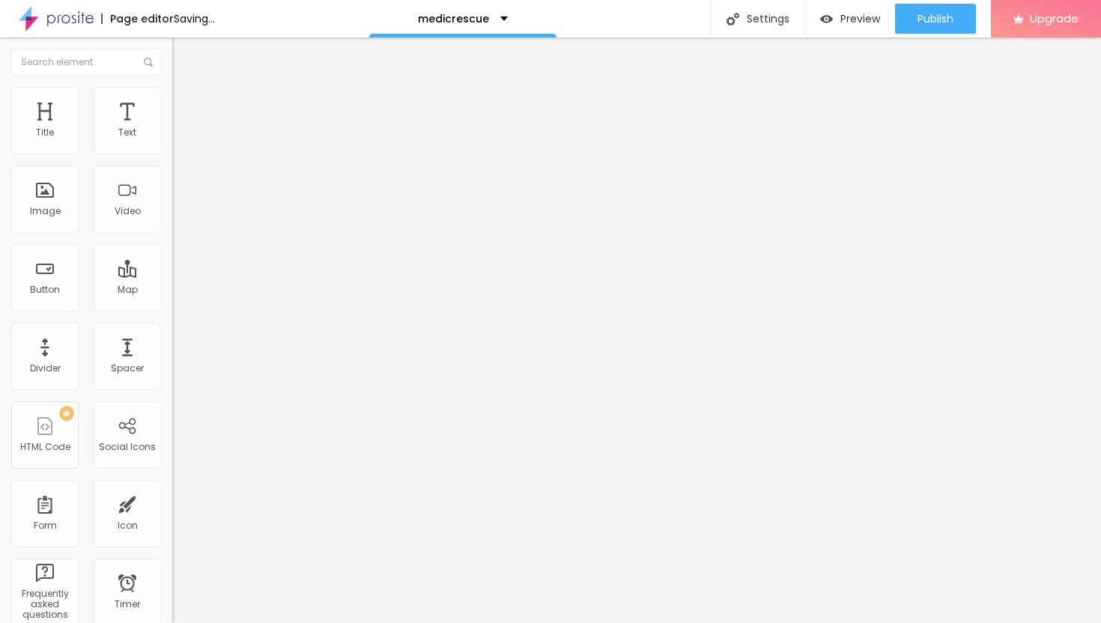
type input "46"
type input "45"
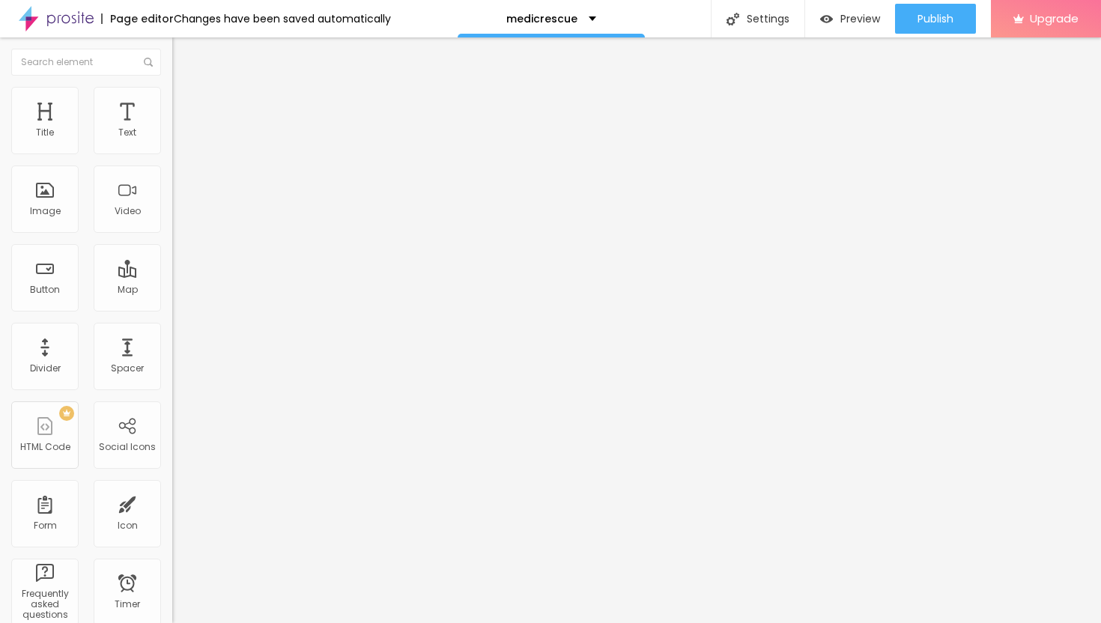
type input "46"
type input "45"
drag, startPoint x: 68, startPoint y: 148, endPoint x: 76, endPoint y: 149, distance: 7.5
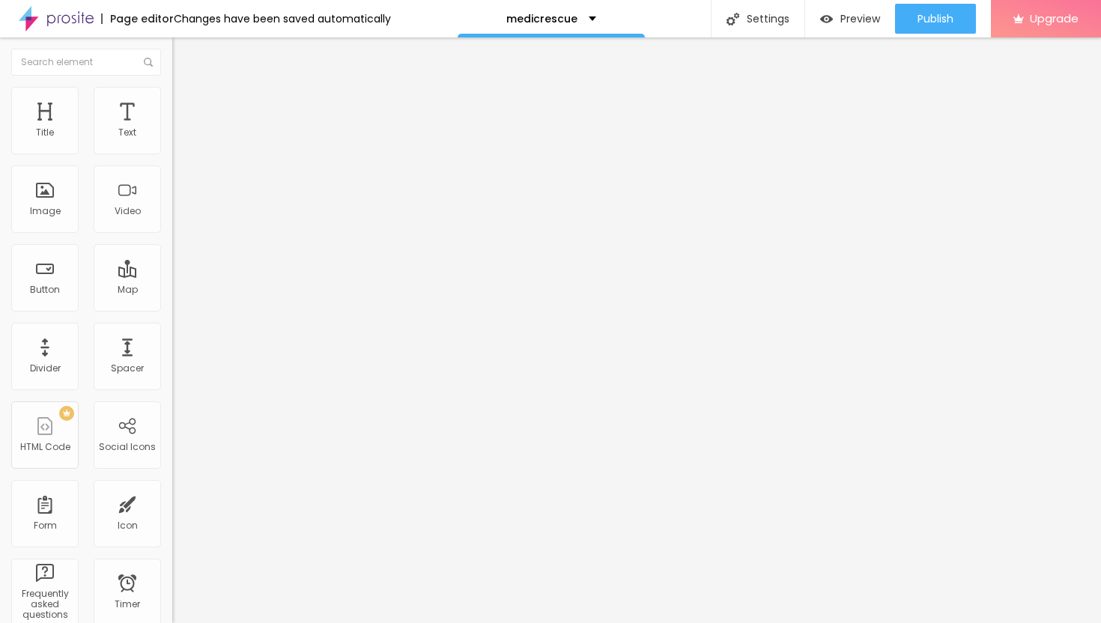
type input "45"
click at [172, 291] on input "range" at bounding box center [220, 297] width 97 height 12
click at [940, 16] on span "Publish" at bounding box center [936, 19] width 36 height 12
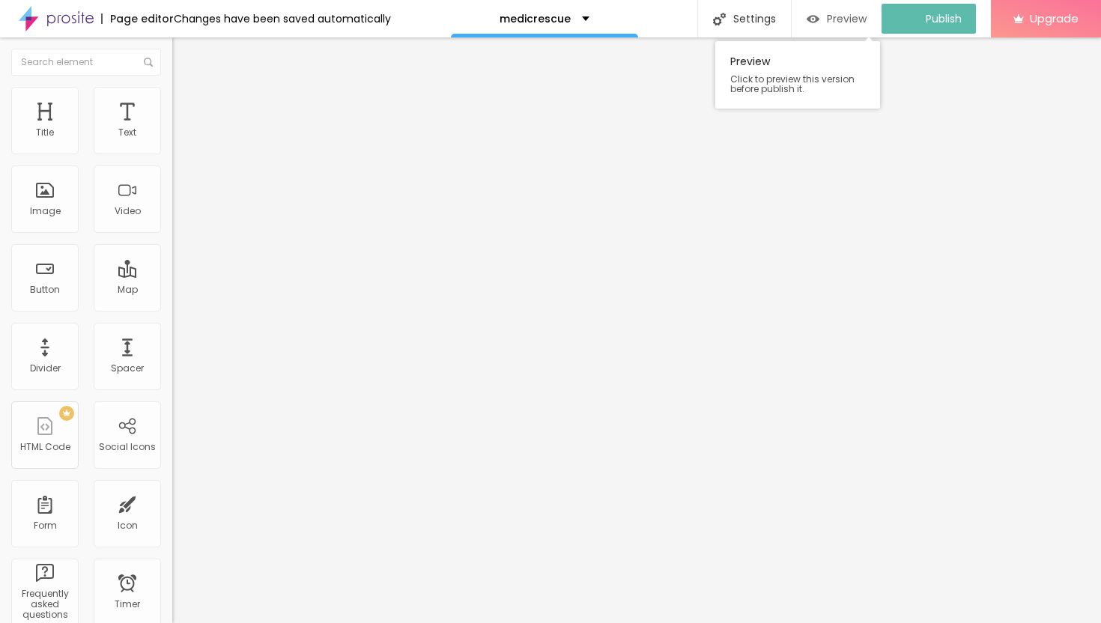
click at [840, 24] on span "Preview" at bounding box center [847, 19] width 40 height 12
